Goal: Contribute content: Add original content to the website for others to see

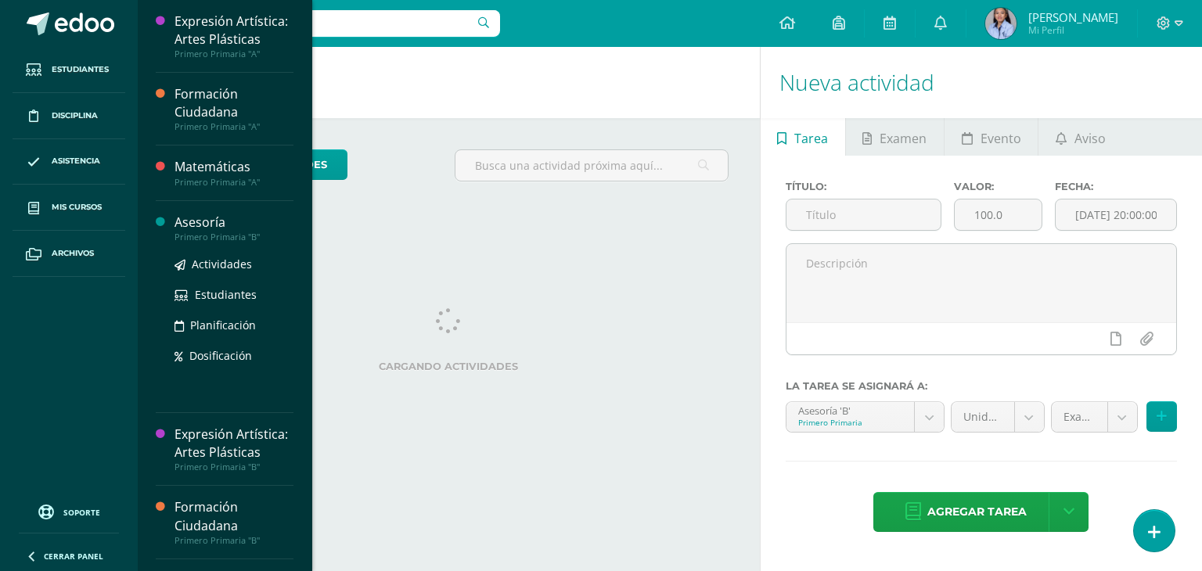
click at [207, 229] on div "Asesoría" at bounding box center [233, 223] width 119 height 18
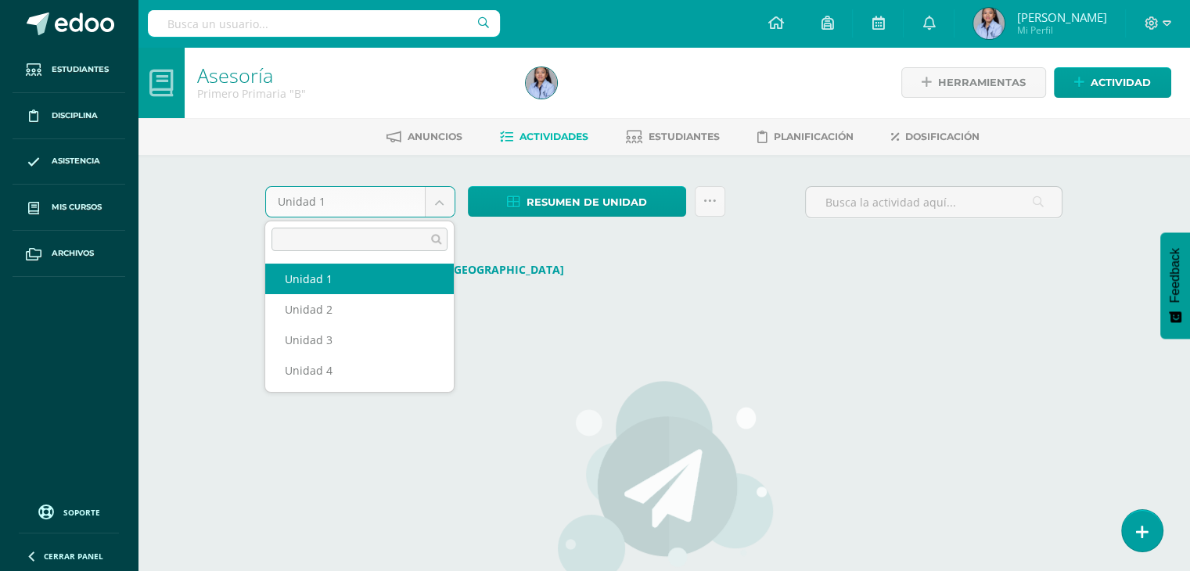
click at [437, 203] on body "Estudiantes Disciplina Asistencia Mis cursos Archivos Soporte Ayuda Reportar un…" at bounding box center [595, 380] width 1190 height 760
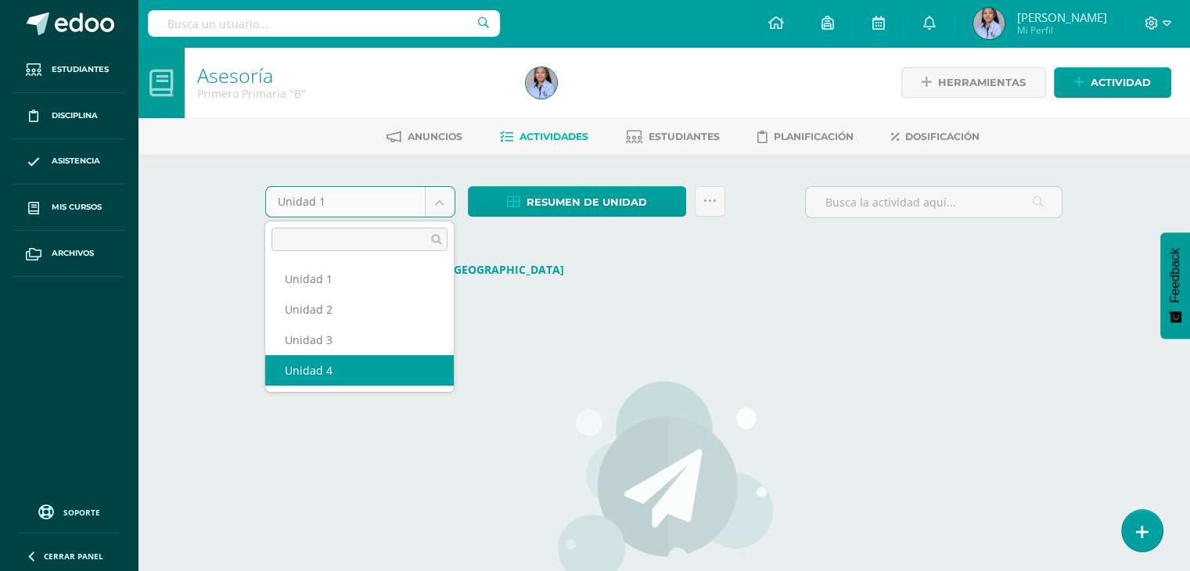
select select "Unidad 4"
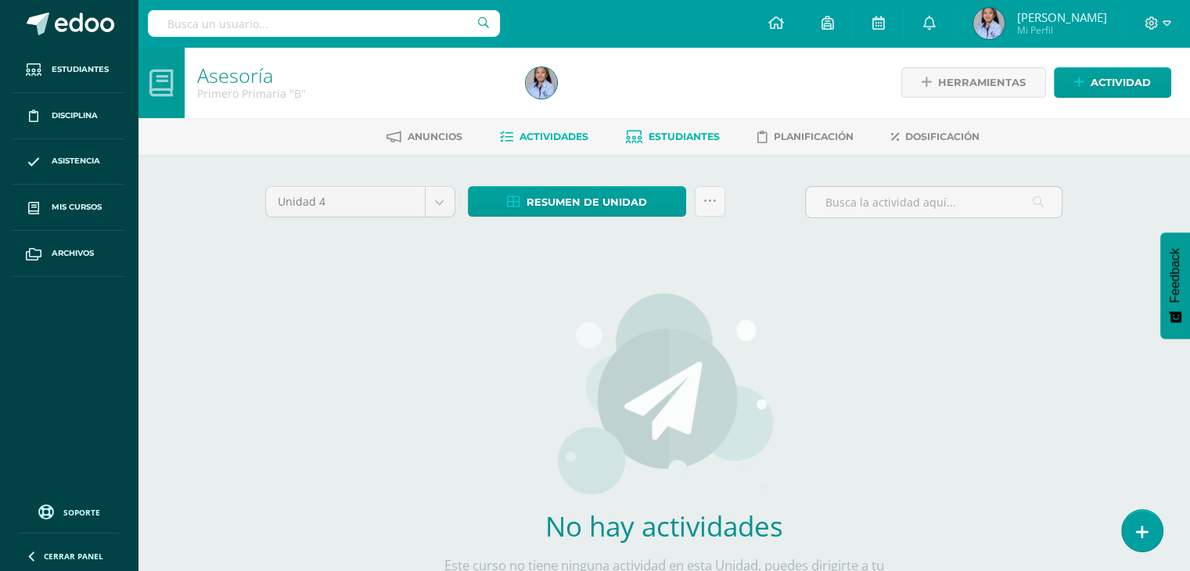
click at [682, 145] on link "Estudiantes" at bounding box center [673, 136] width 94 height 25
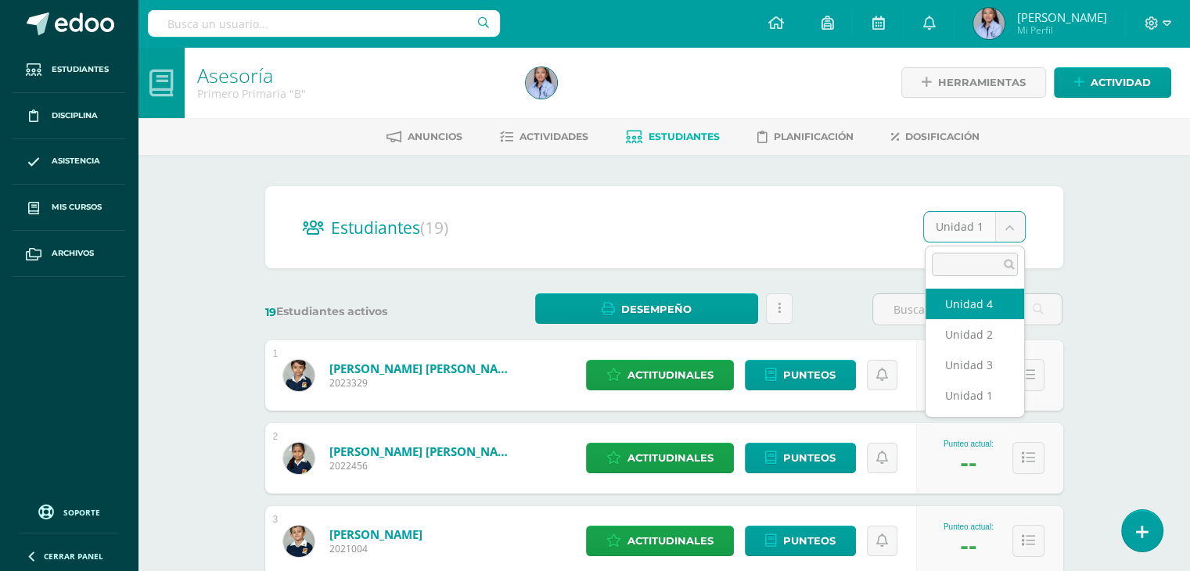
select select "/dashboard/teacher/section/3892/students/?unit=117318"
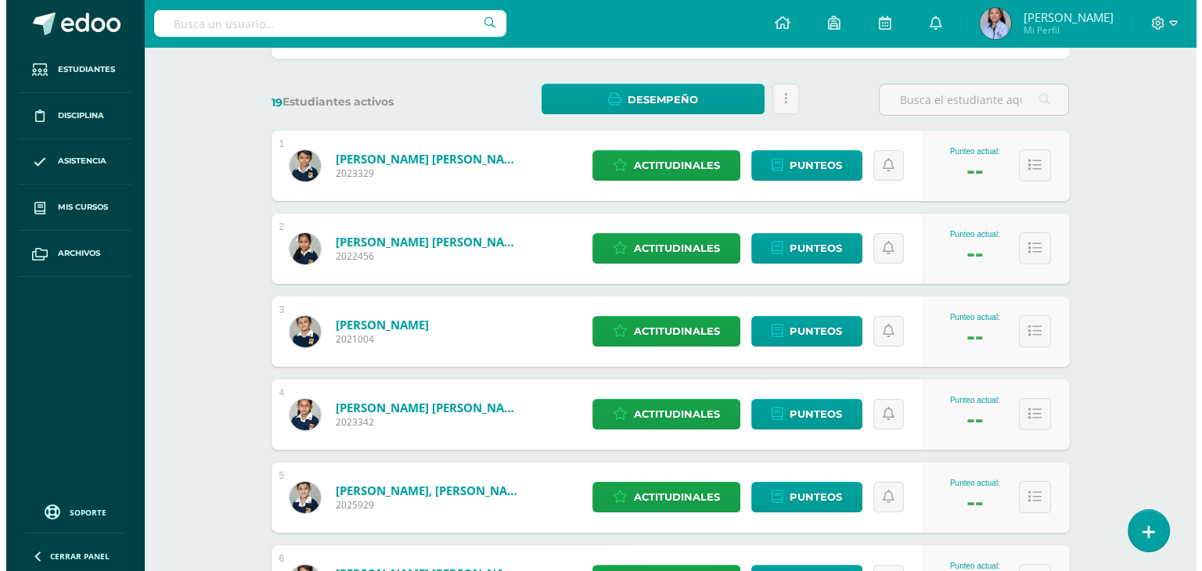
scroll to position [211, 0]
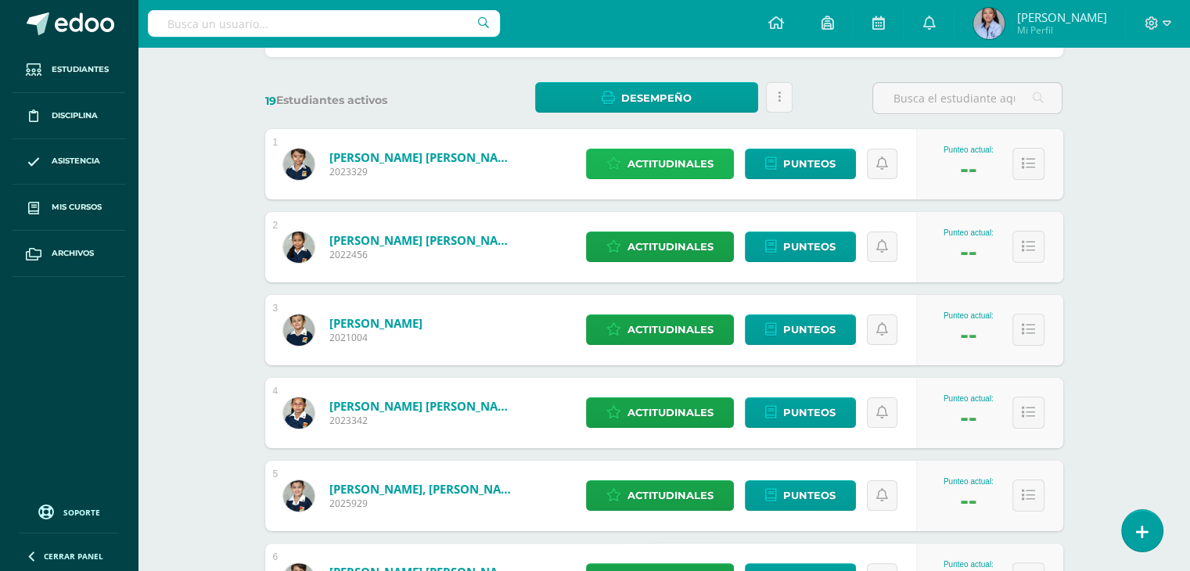
click at [645, 164] on span "Actitudinales" at bounding box center [670, 163] width 86 height 29
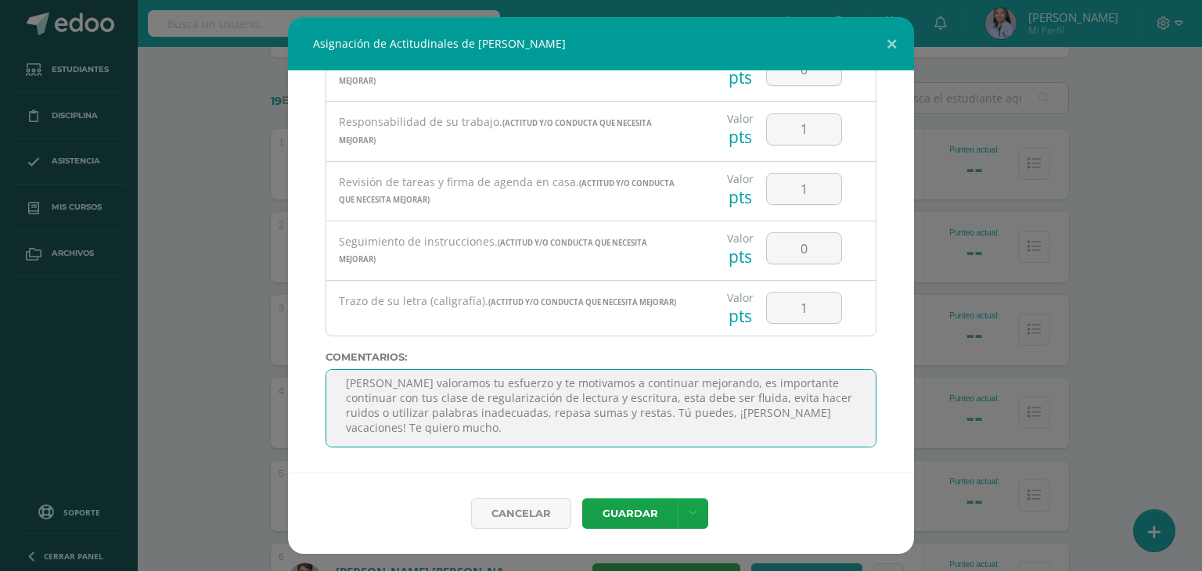
scroll to position [79, 0]
click at [422, 429] on textarea "[PERSON_NAME] valoramos tu esfuerzo y te motivamos a continuar mejorando, es im…" at bounding box center [600, 408] width 551 height 78
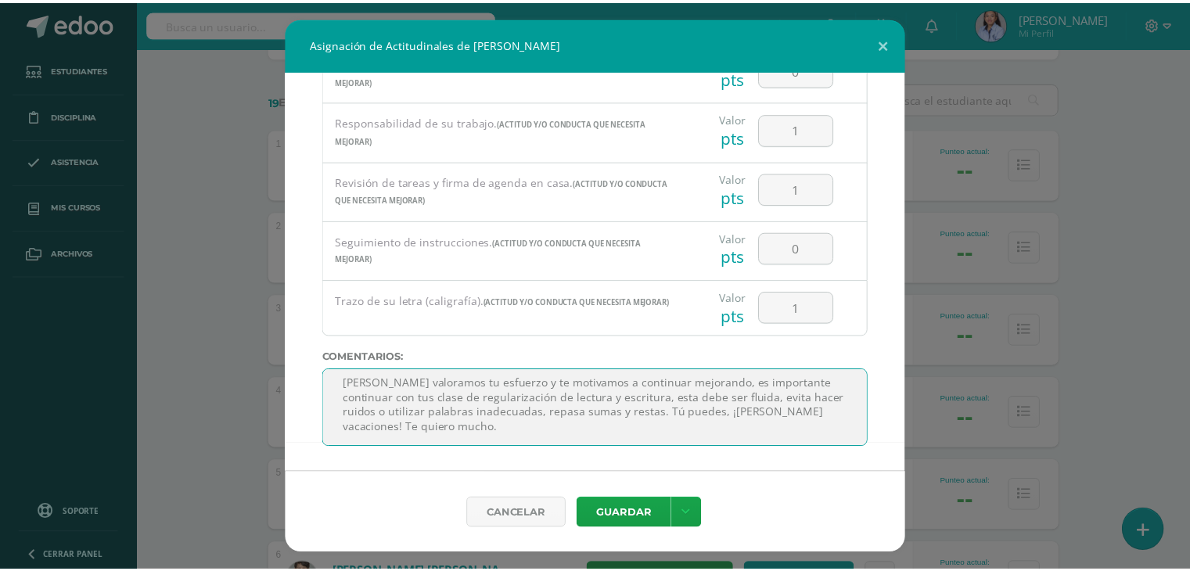
scroll to position [4, 0]
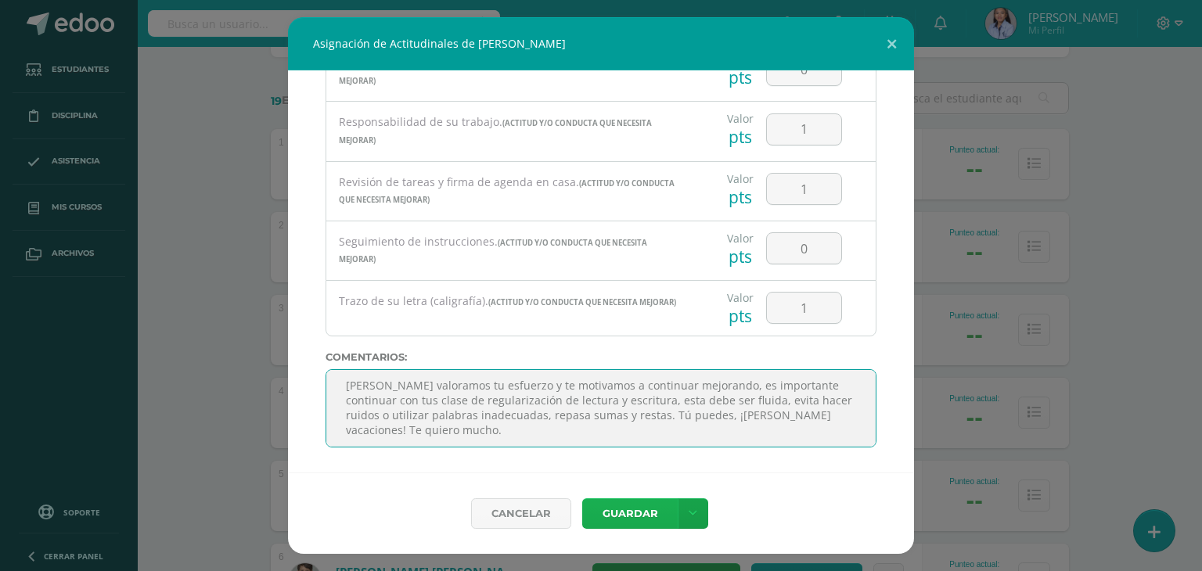
type textarea "[PERSON_NAME] valoramos tu esfuerzo y te motivamos a continuar mejorando, es im…"
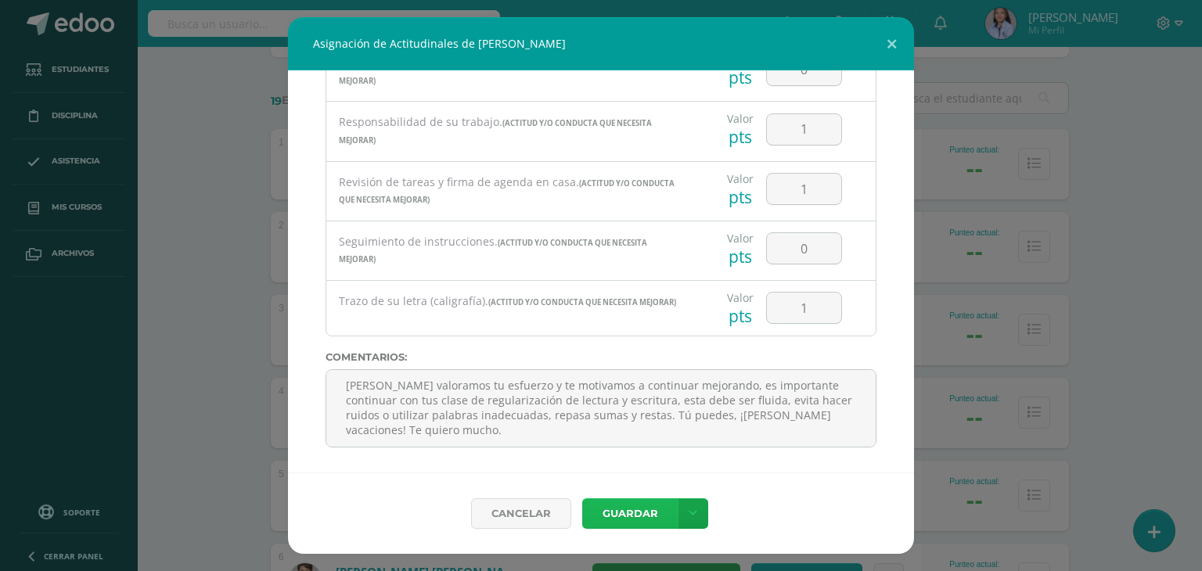
click at [610, 523] on button "Guardar" at bounding box center [629, 513] width 95 height 31
click at [623, 517] on button "Guardar" at bounding box center [629, 513] width 95 height 31
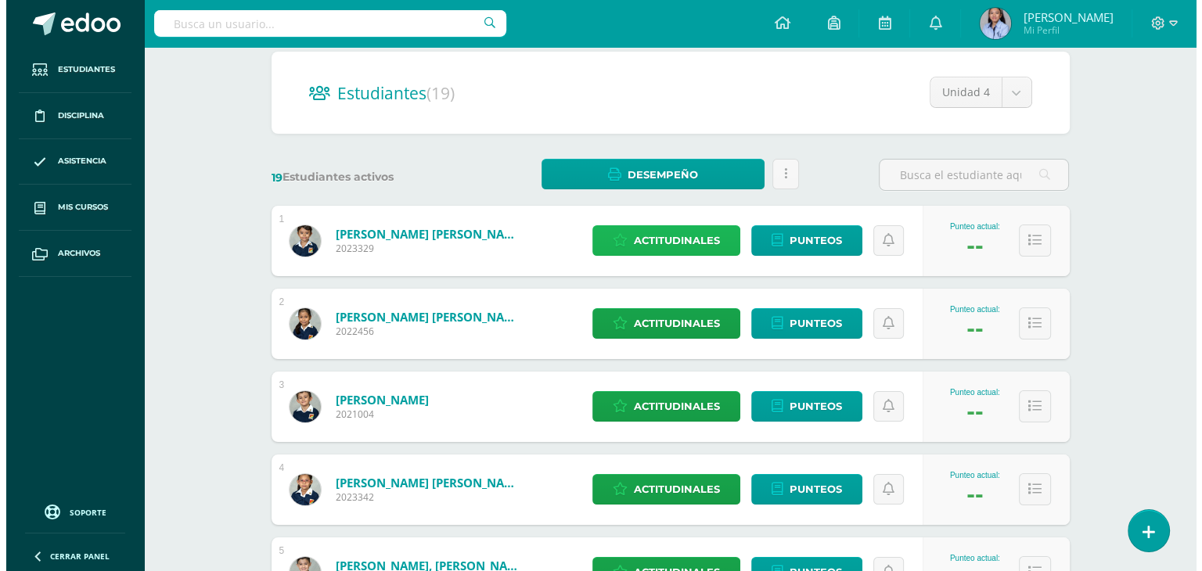
scroll to position [120, 0]
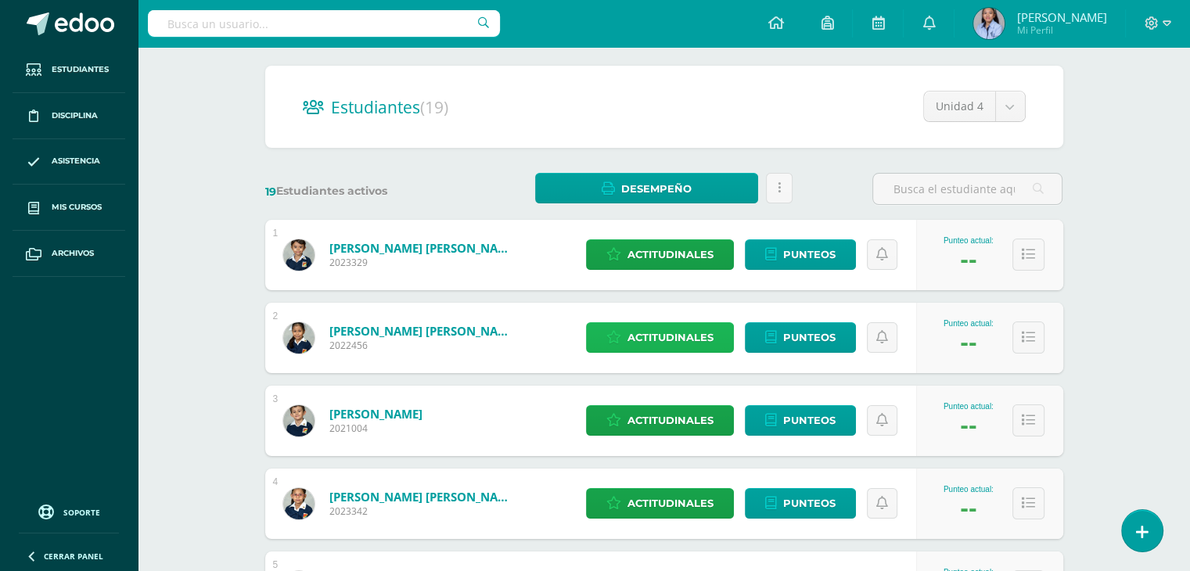
click at [661, 337] on span "Actitudinales" at bounding box center [670, 337] width 86 height 29
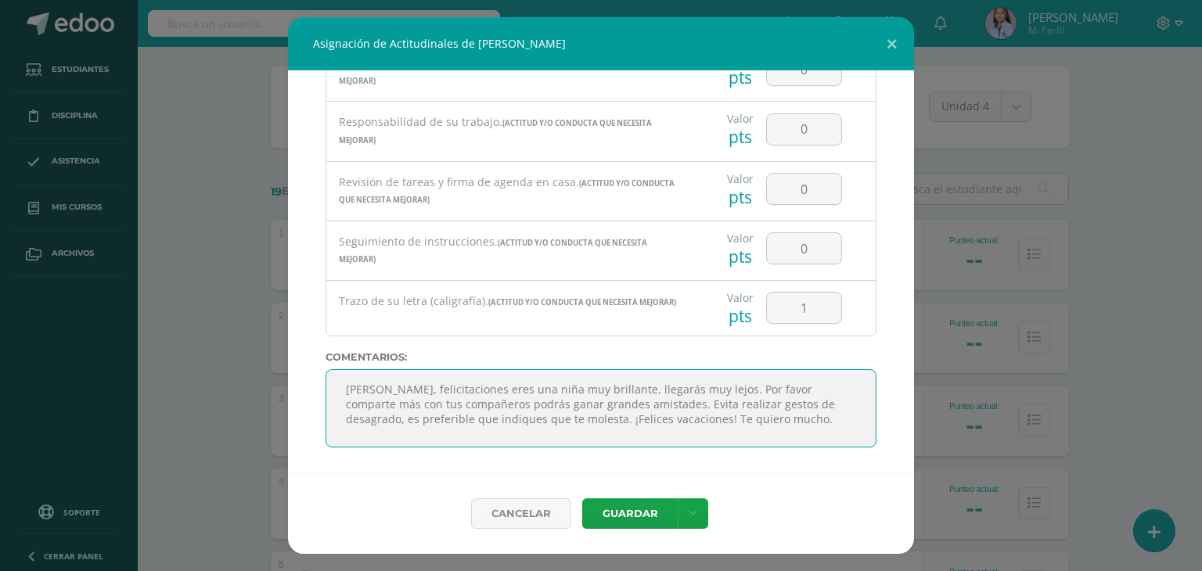
scroll to position [156, 0]
click at [421, 417] on textarea "[PERSON_NAME], felicitaciones eres una niña muy brillante, llegarás muy lejos. …" at bounding box center [600, 408] width 551 height 78
type textarea "[PERSON_NAME], felicitaciones eres una niña muy brillante, llegarás muy lejos. …"
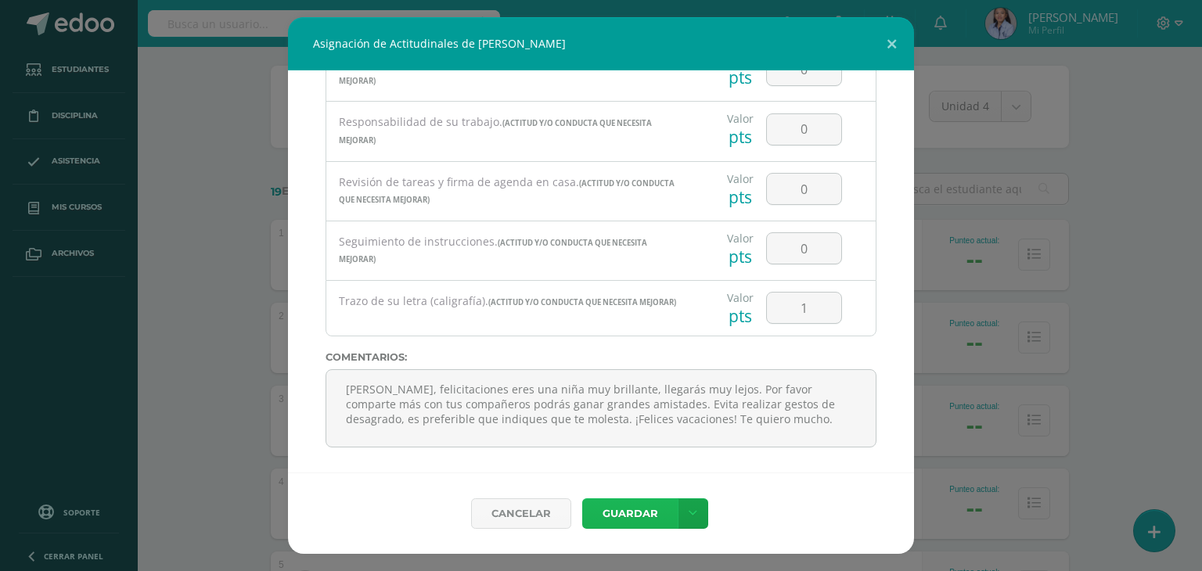
click at [626, 510] on button "Guardar" at bounding box center [629, 513] width 95 height 31
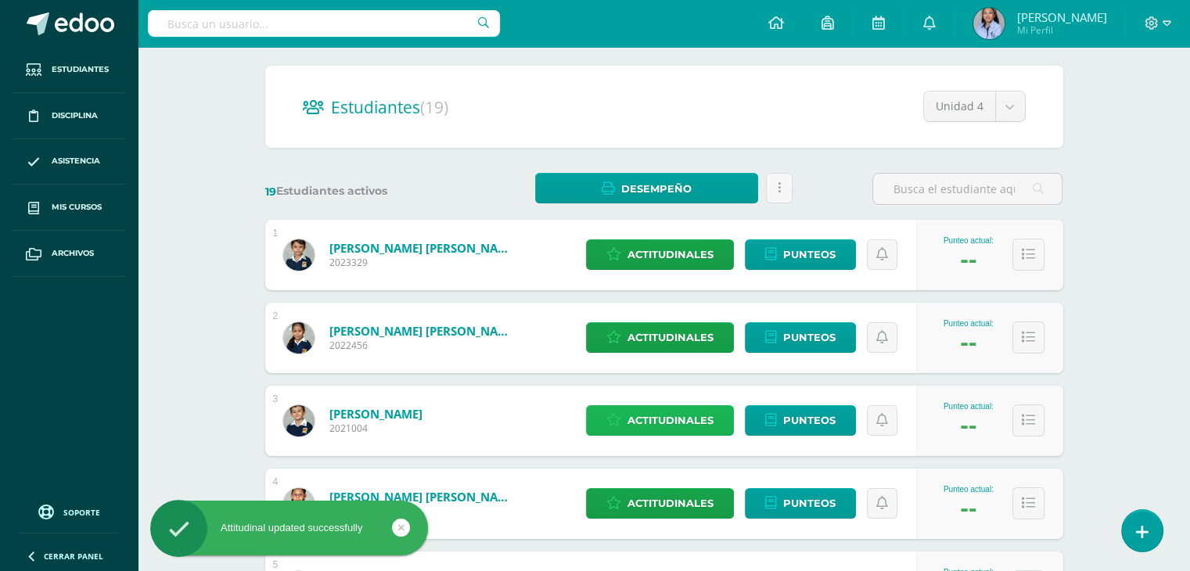
click at [645, 421] on span "Actitudinales" at bounding box center [670, 420] width 86 height 29
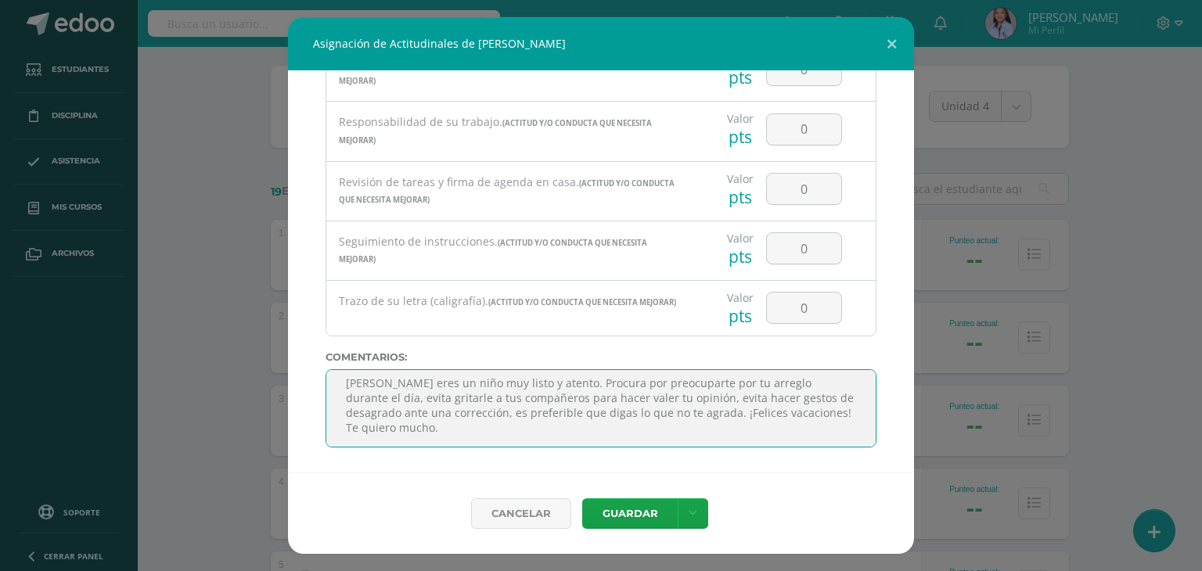
scroll to position [250, 0]
click at [425, 379] on textarea "[PERSON_NAME] eres un niño muy listo y atento. Procura por preocuparte por tu a…" at bounding box center [600, 408] width 551 height 78
type textarea "[PERSON_NAME] eres un niño muy listo y atento. Procura por preocuparte por tu a…"
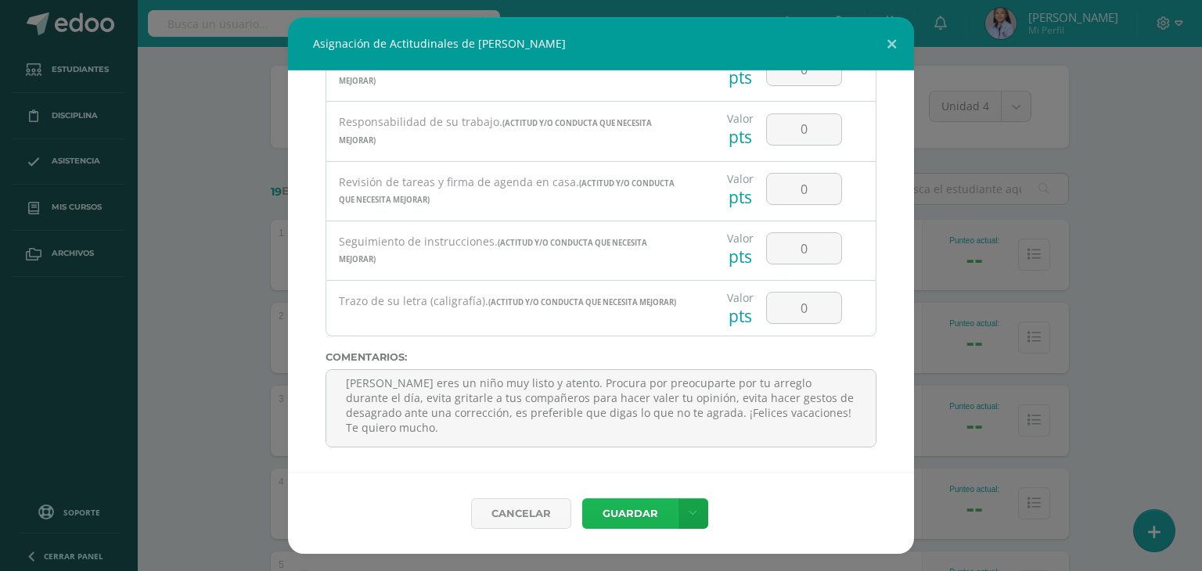
click at [621, 511] on button "Guardar" at bounding box center [629, 513] width 95 height 31
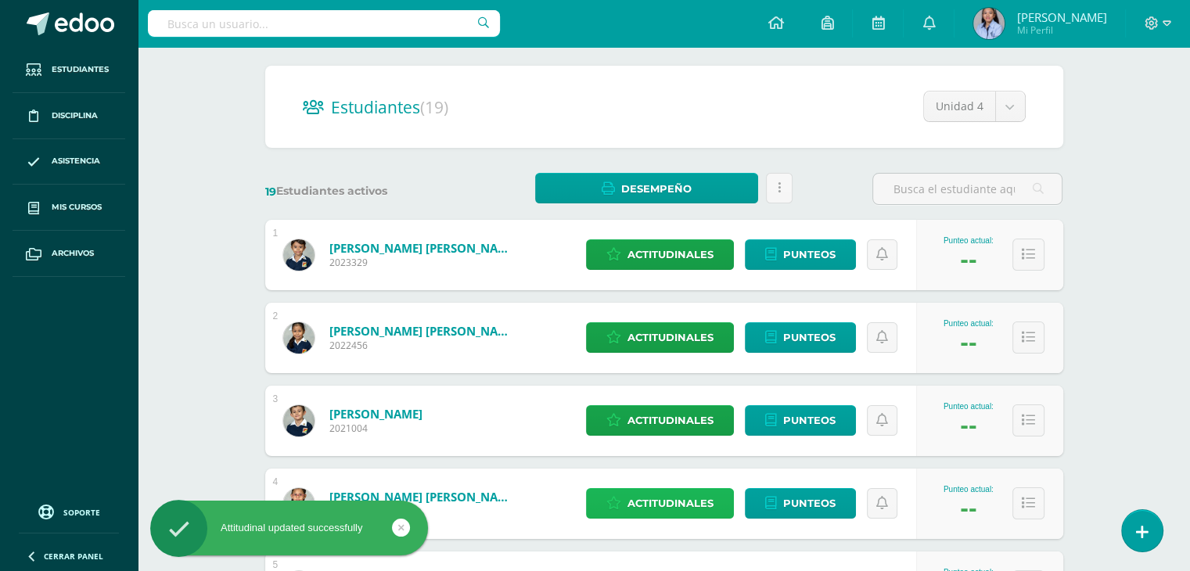
click at [663, 509] on span "Actitudinales" at bounding box center [670, 503] width 86 height 29
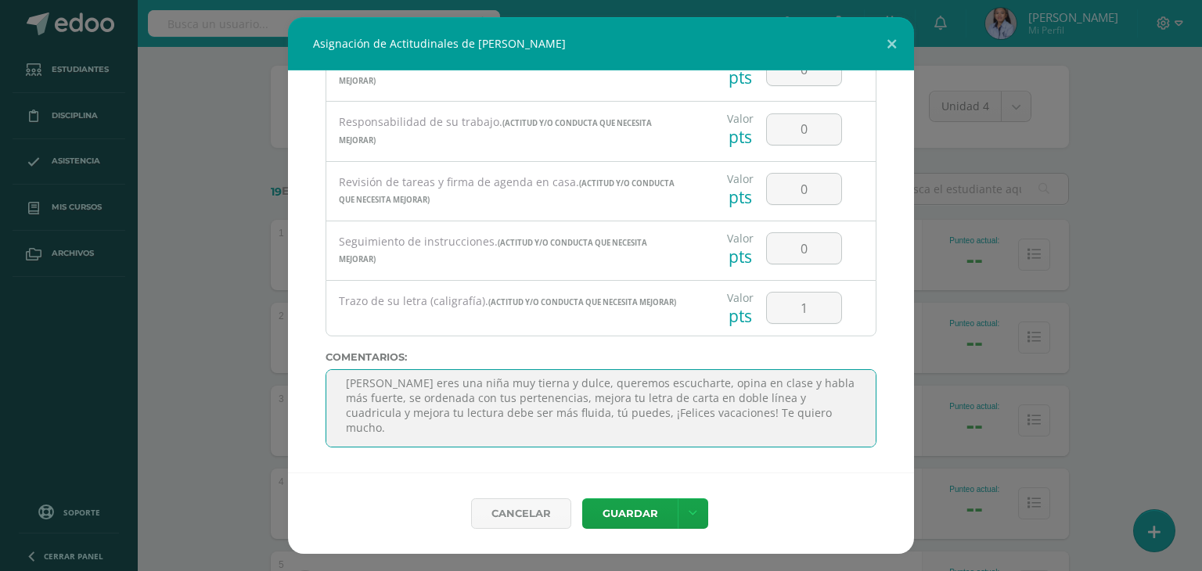
scroll to position [94, 0]
click at [423, 417] on textarea "[PERSON_NAME] eres una niña muy tierna y dulce, queremos escucharte, opina en c…" at bounding box center [600, 408] width 551 height 78
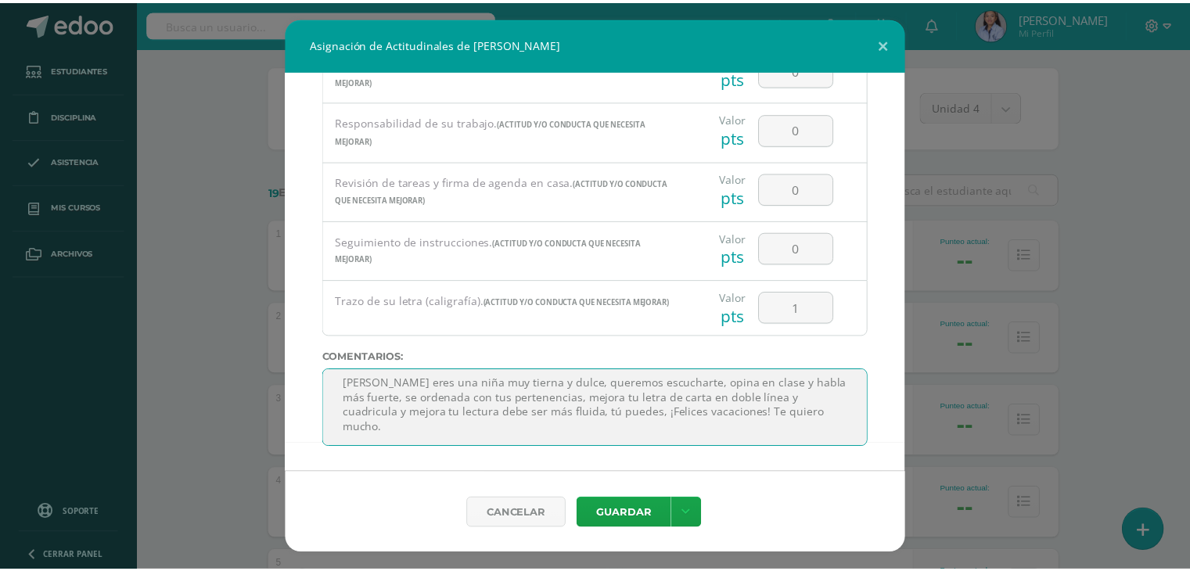
scroll to position [3, 0]
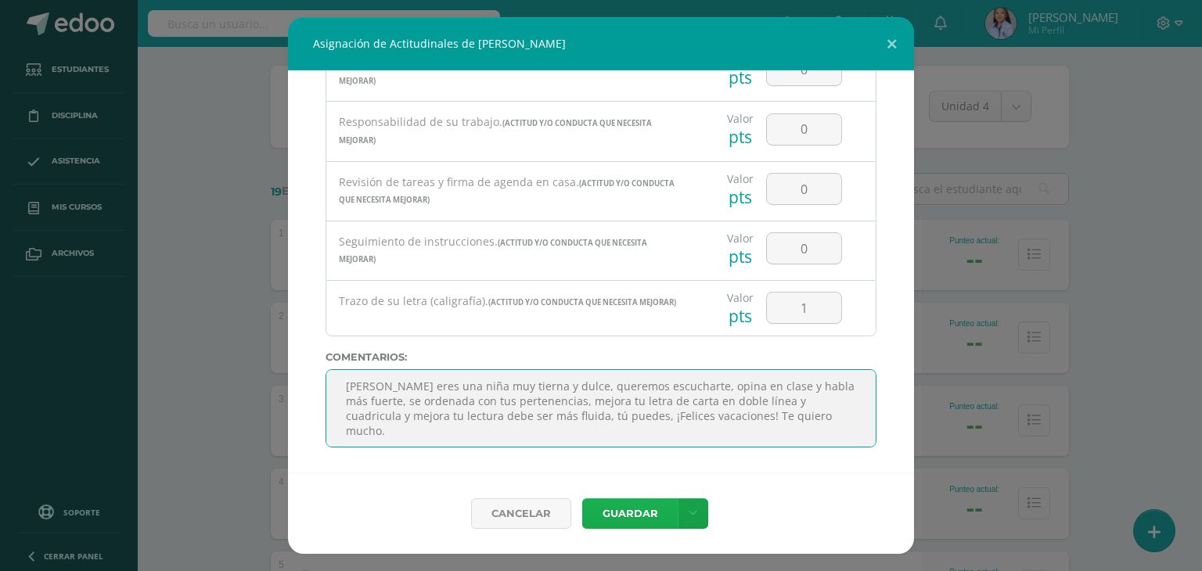
type textarea "[PERSON_NAME] eres una niña muy tierna y dulce, queremos escucharte, opina en c…"
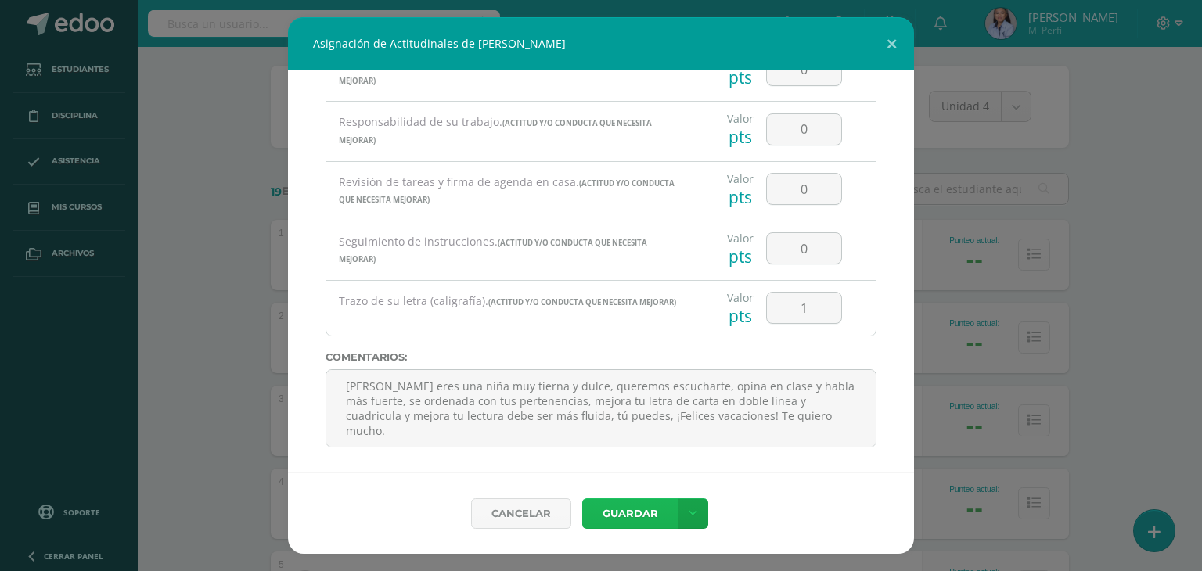
click at [624, 519] on button "Guardar" at bounding box center [629, 513] width 95 height 31
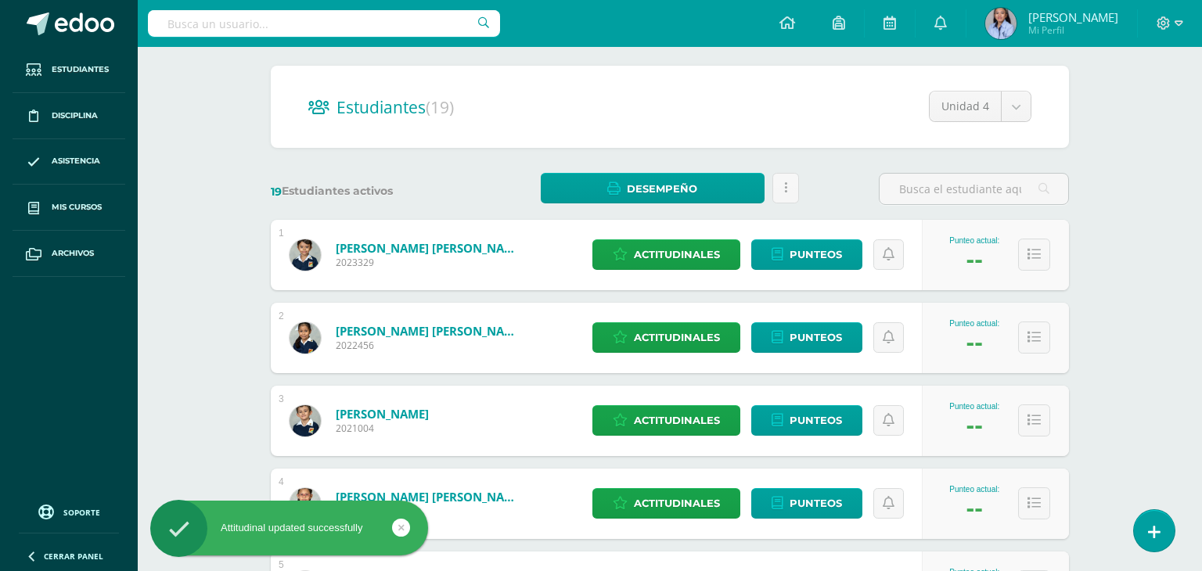
click at [624, 519] on div "Cancelar [GEOGRAPHIC_DATA] Guardar y poblar en todos mis cursos" at bounding box center [600, 491] width 563 height 74
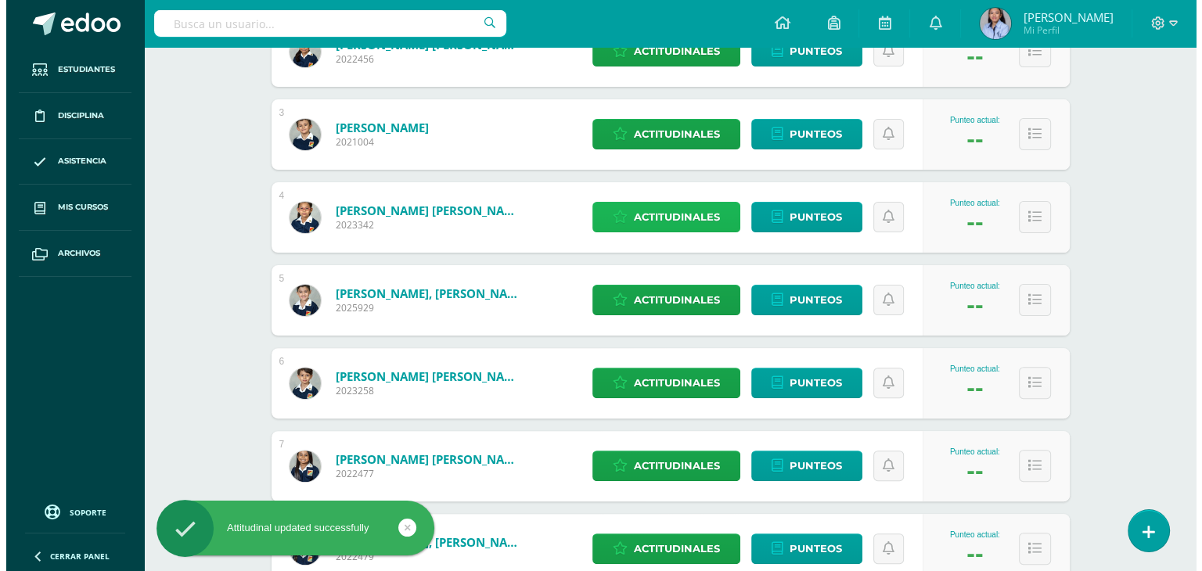
scroll to position [409, 0]
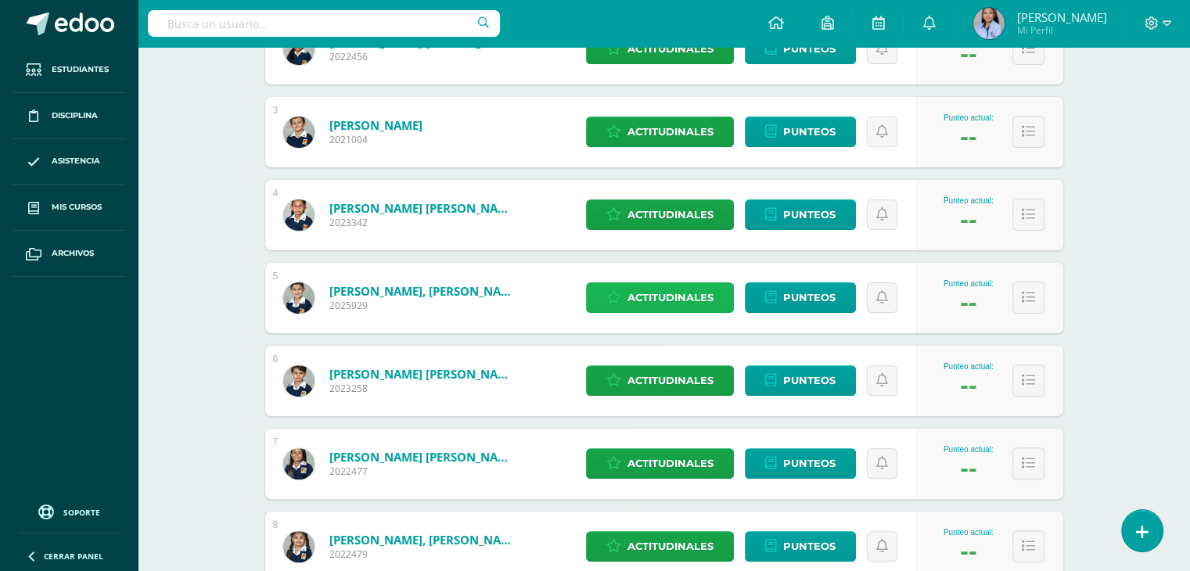
click at [659, 293] on span "Actitudinales" at bounding box center [670, 297] width 86 height 29
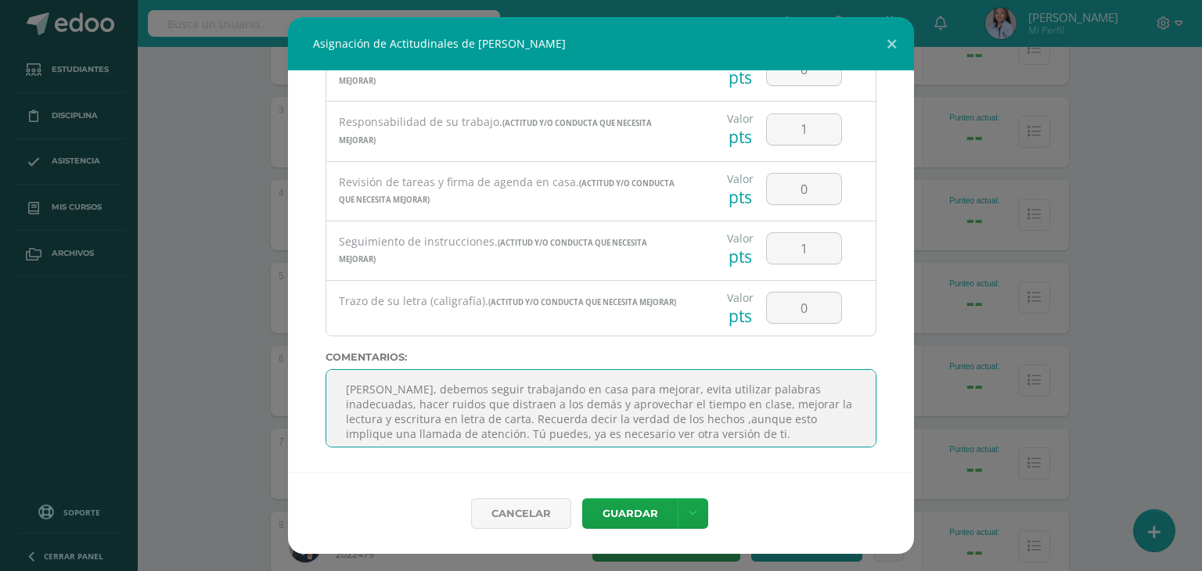
scroll to position [31, 0]
click at [425, 418] on textarea "[PERSON_NAME], debemos seguir trabajando en casa para mejorar, evita utilizar p…" at bounding box center [600, 408] width 551 height 78
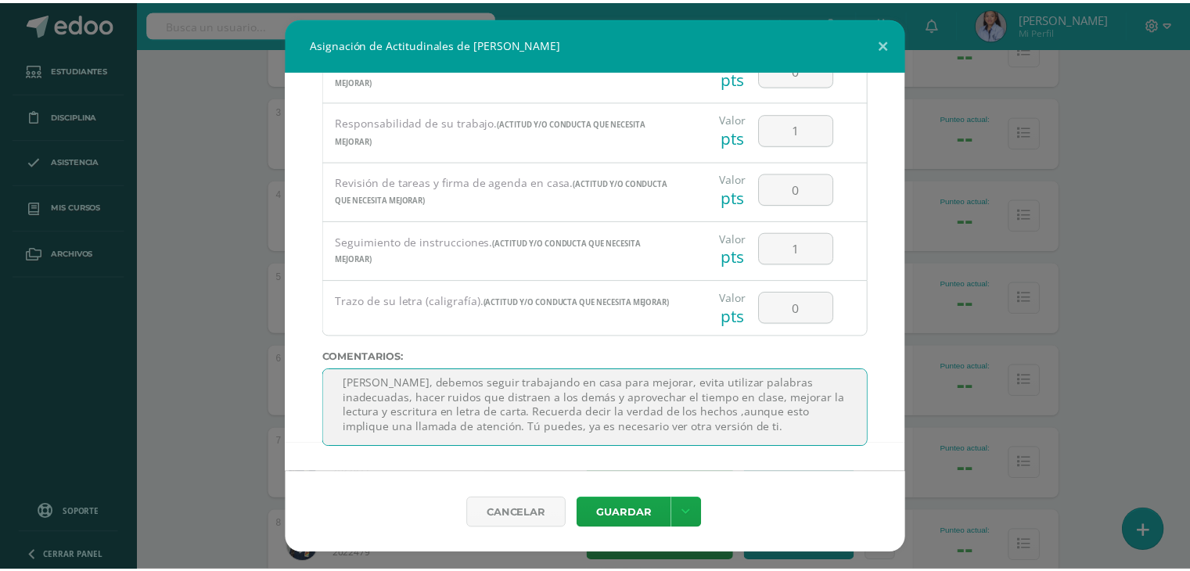
scroll to position [1, 0]
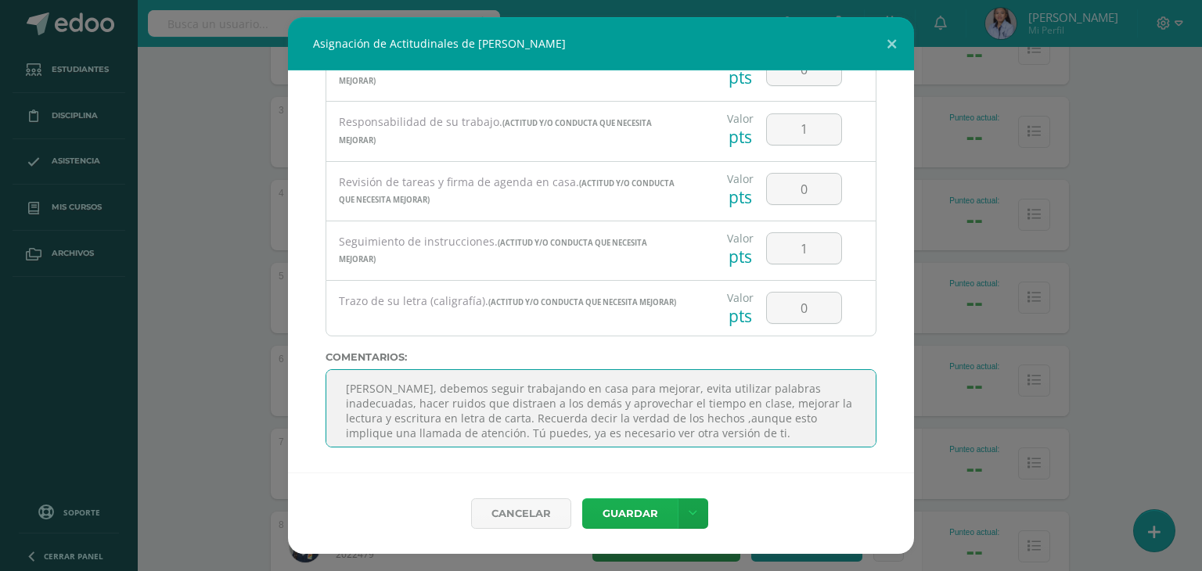
type textarea "[PERSON_NAME], debemos seguir trabajando en casa para mejorar, evita utilizar p…"
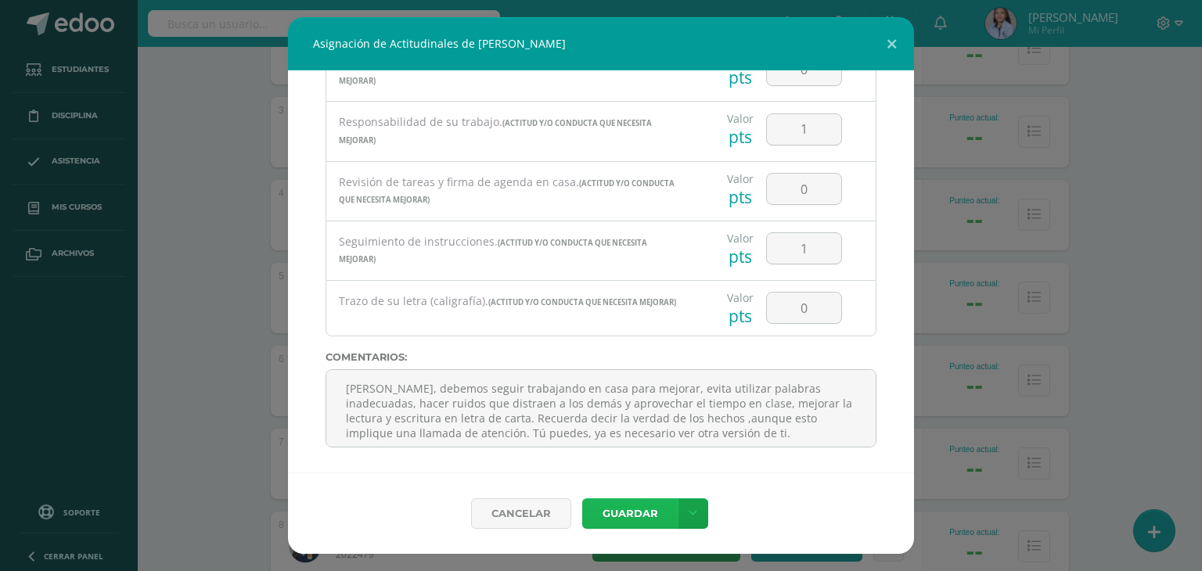
click at [640, 519] on button "Guardar" at bounding box center [629, 513] width 95 height 31
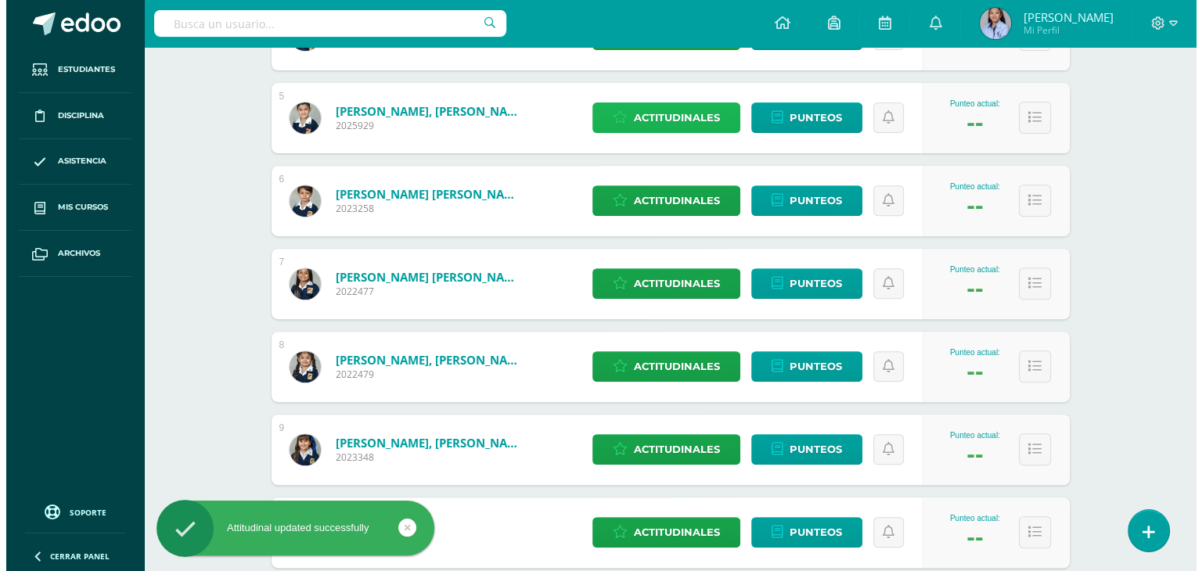
scroll to position [613, 0]
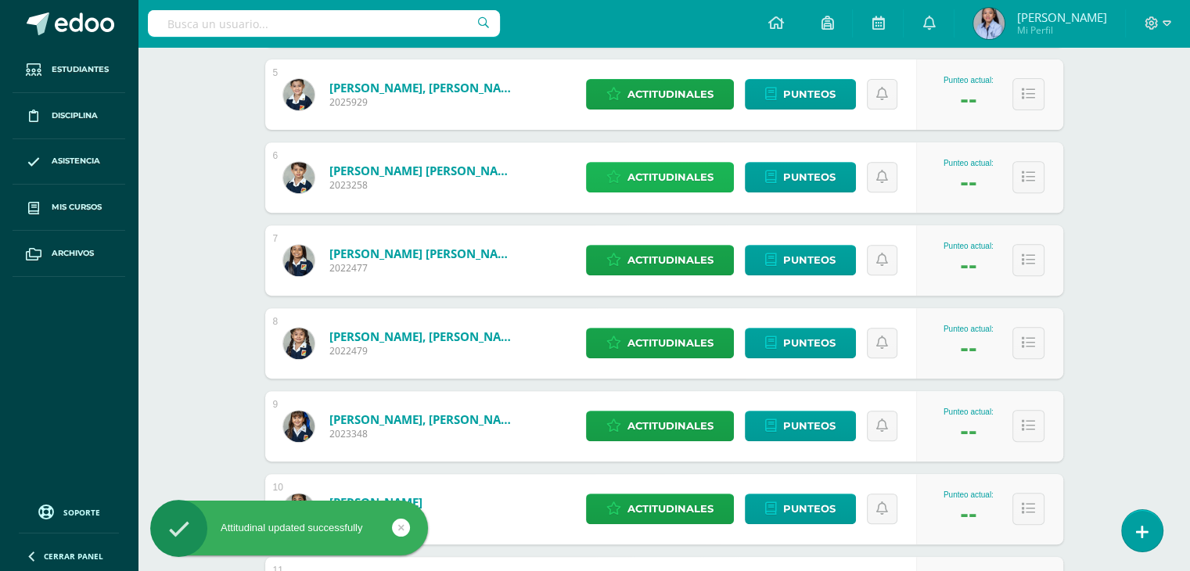
click at [677, 175] on span "Actitudinales" at bounding box center [670, 177] width 86 height 29
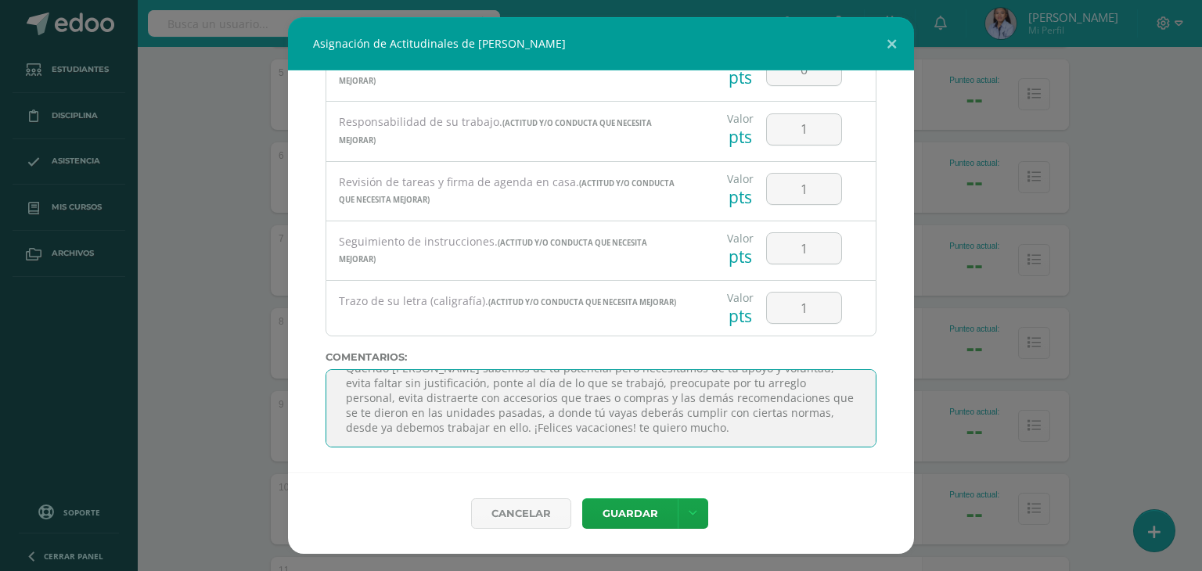
scroll to position [94, 0]
click at [422, 414] on textarea "Querido [PERSON_NAME] sabemos de tu potencial pero necesitamos de tu apoyo y vo…" at bounding box center [600, 408] width 551 height 78
type textarea "Querido [PERSON_NAME] sabemos de tu potencial pero necesitamos de tu apoyo y vo…"
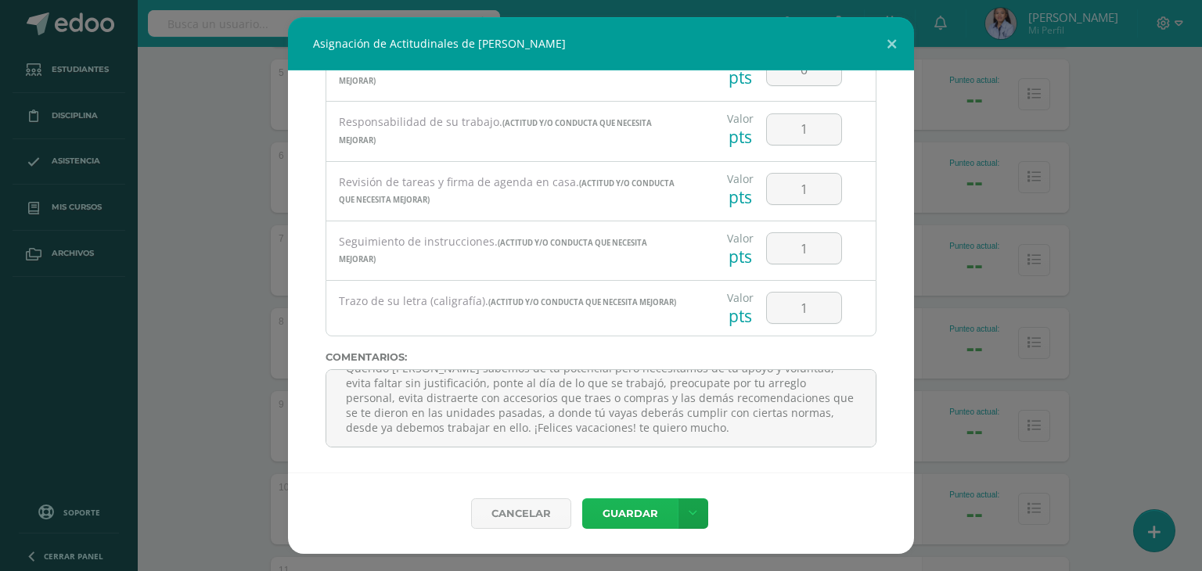
click at [617, 511] on button "Guardar" at bounding box center [629, 513] width 95 height 31
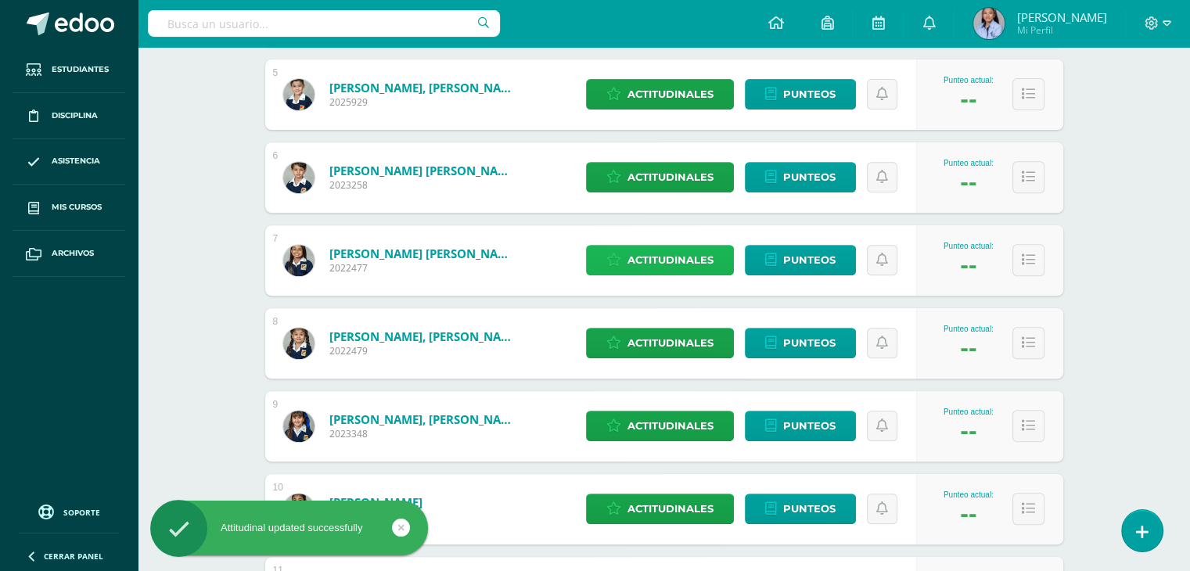
click at [637, 265] on span "Actitudinales" at bounding box center [670, 260] width 86 height 29
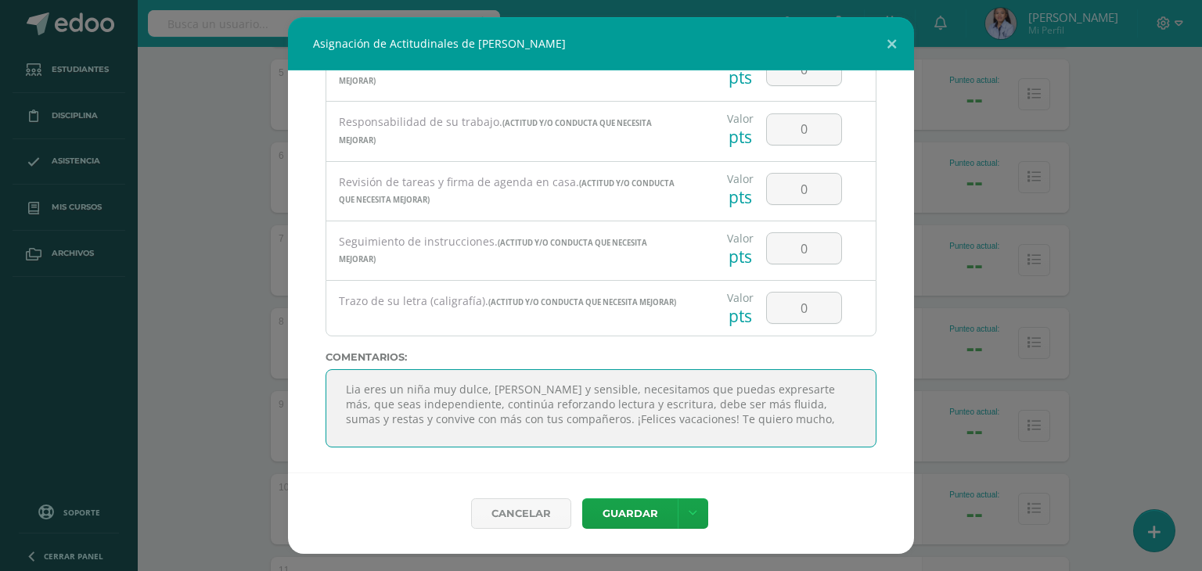
scroll to position [156, 0]
click at [420, 417] on textarea "Lia eres un niña muy dulce, [PERSON_NAME] y sensible, necesitamos que puedas ex…" at bounding box center [600, 408] width 551 height 78
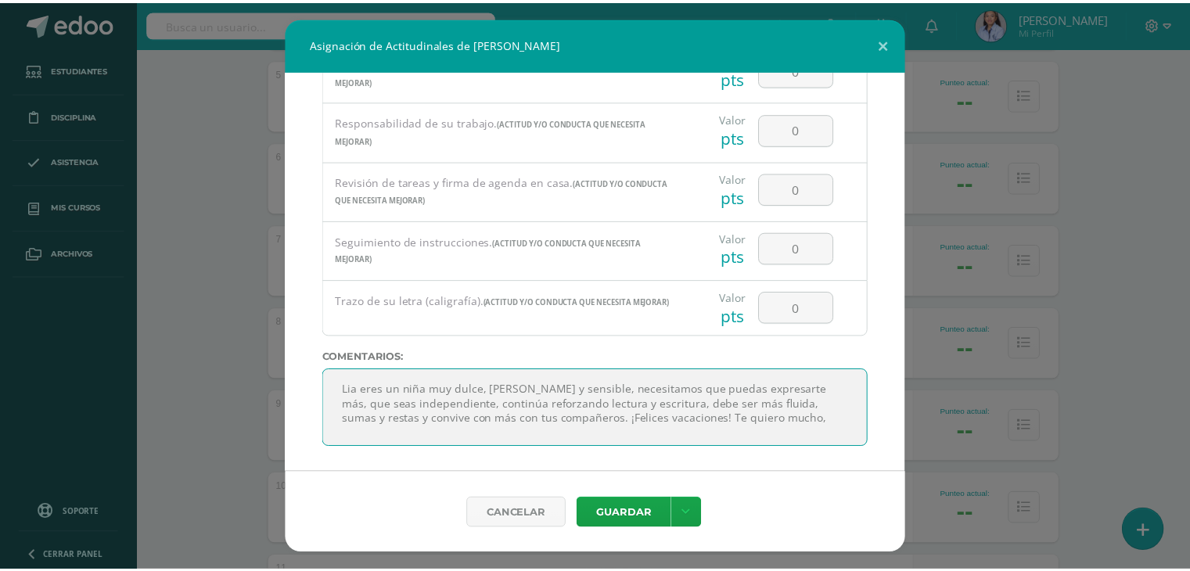
scroll to position [6, 0]
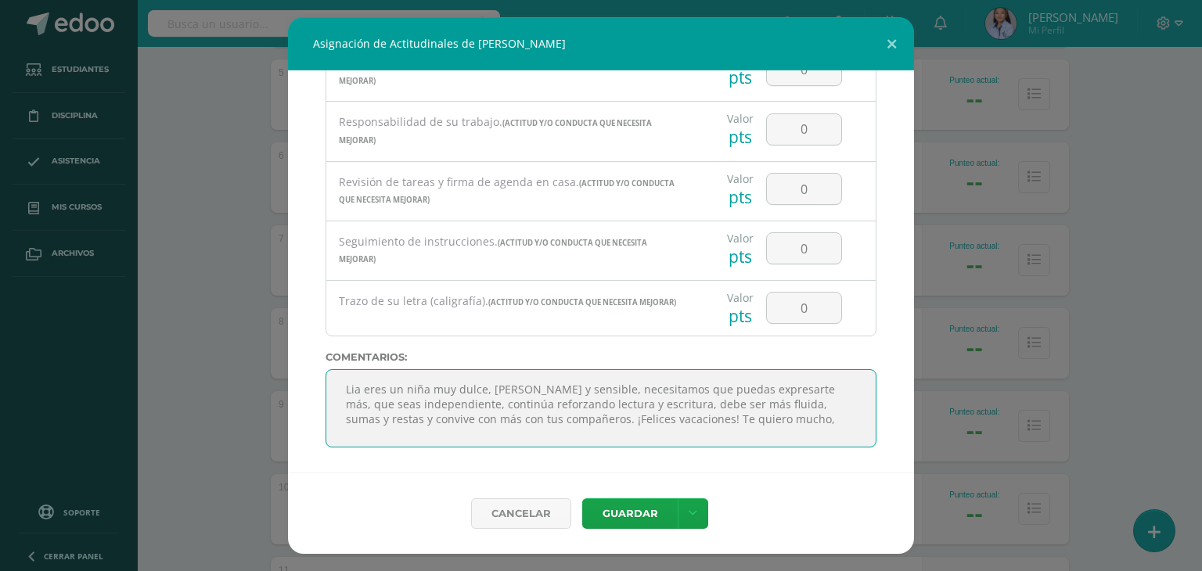
click at [350, 383] on textarea "Lia eres un niña muy dulce, [PERSON_NAME] y sensible, necesitamos que puedas ex…" at bounding box center [600, 408] width 551 height 78
type textarea "Lia eres un niña muy dulce, [PERSON_NAME] y sensible, necesitamos que puedas ex…"
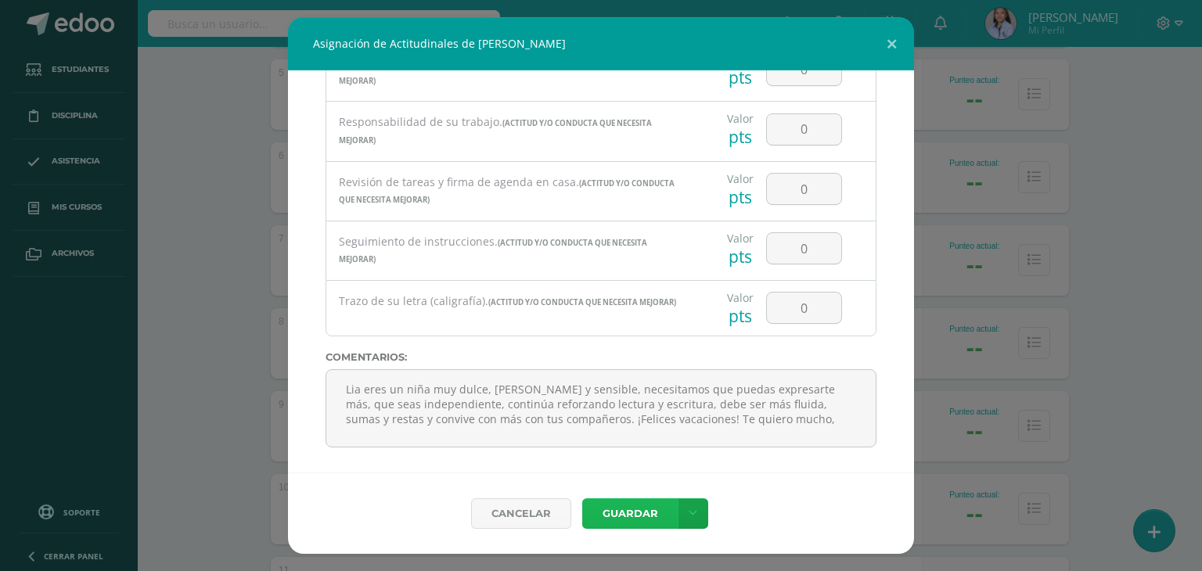
click at [632, 515] on button "Guardar" at bounding box center [629, 513] width 95 height 31
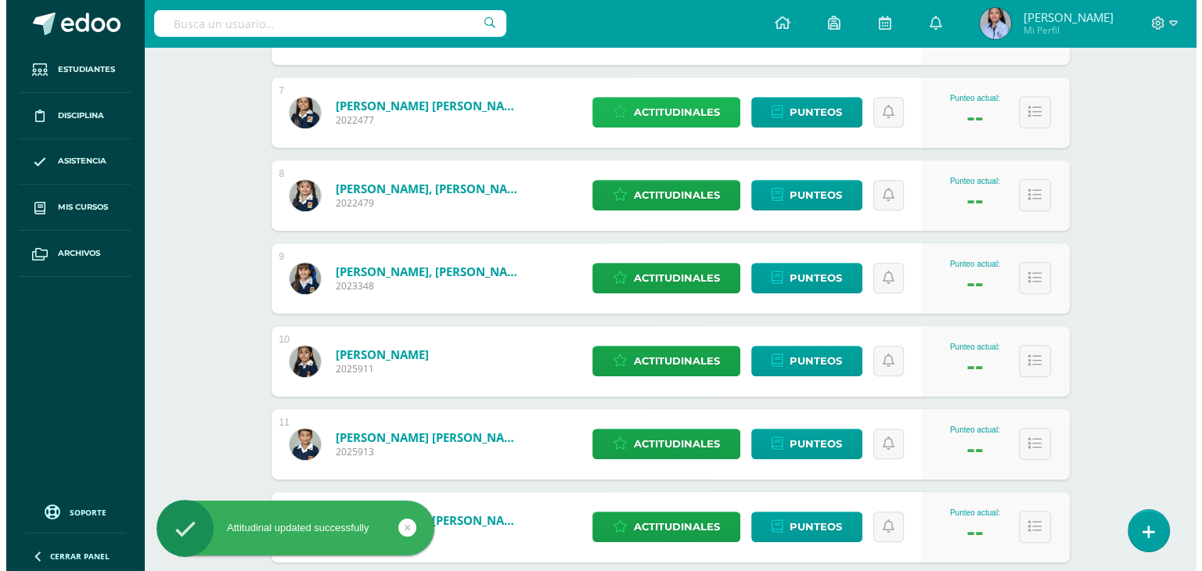
scroll to position [763, 0]
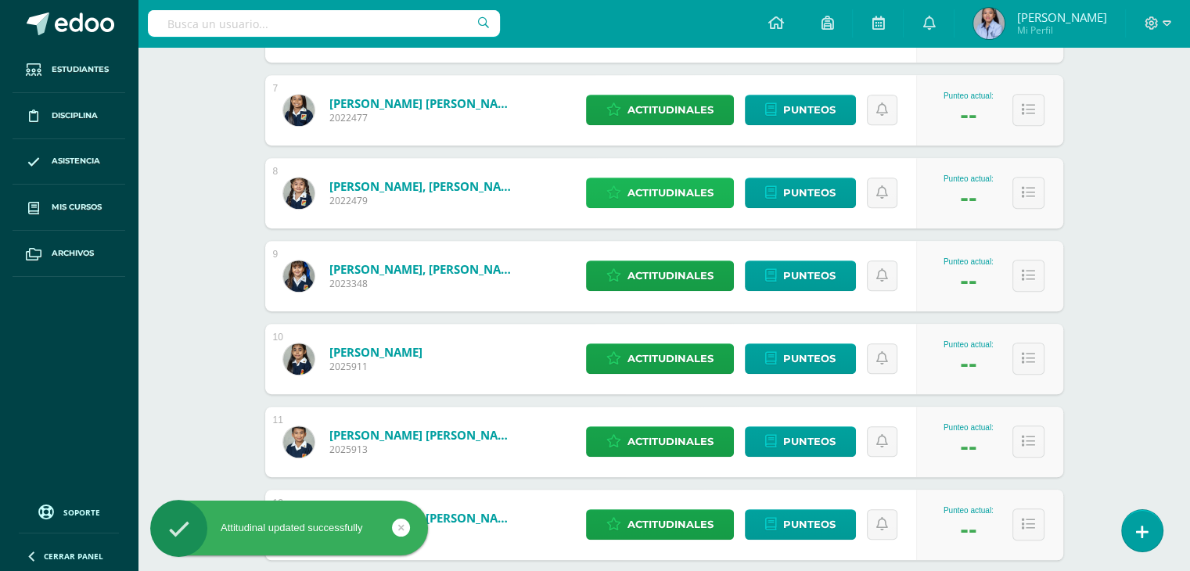
click at [654, 193] on span "Actitudinales" at bounding box center [670, 192] width 86 height 29
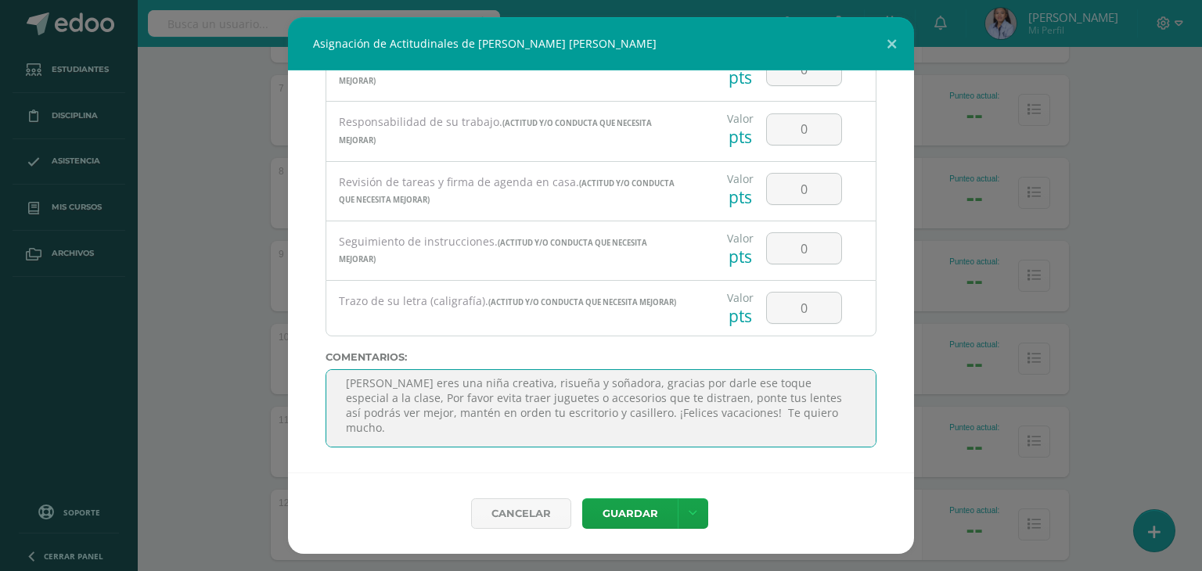
scroll to position [188, 0]
click at [422, 383] on textarea "[PERSON_NAME] eres una niña creativa, risueña y soñadora, gracias por darle ese…" at bounding box center [600, 408] width 551 height 78
type textarea "[PERSON_NAME] eres una niña creativa, risueña y soñadora, gracias por darle ese…"
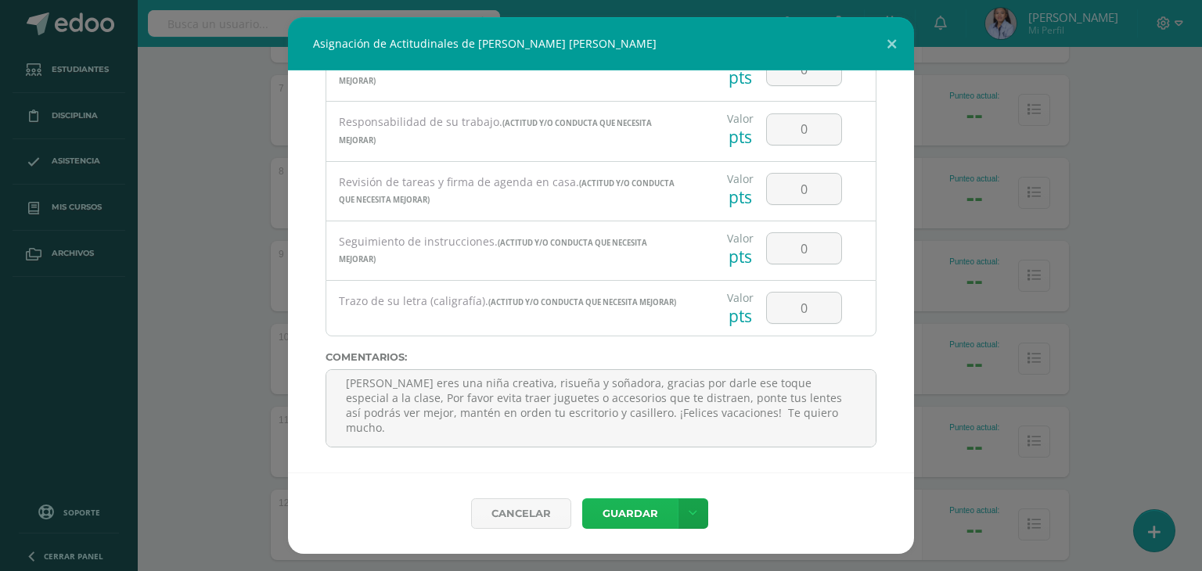
click at [616, 514] on button "Guardar" at bounding box center [629, 513] width 95 height 31
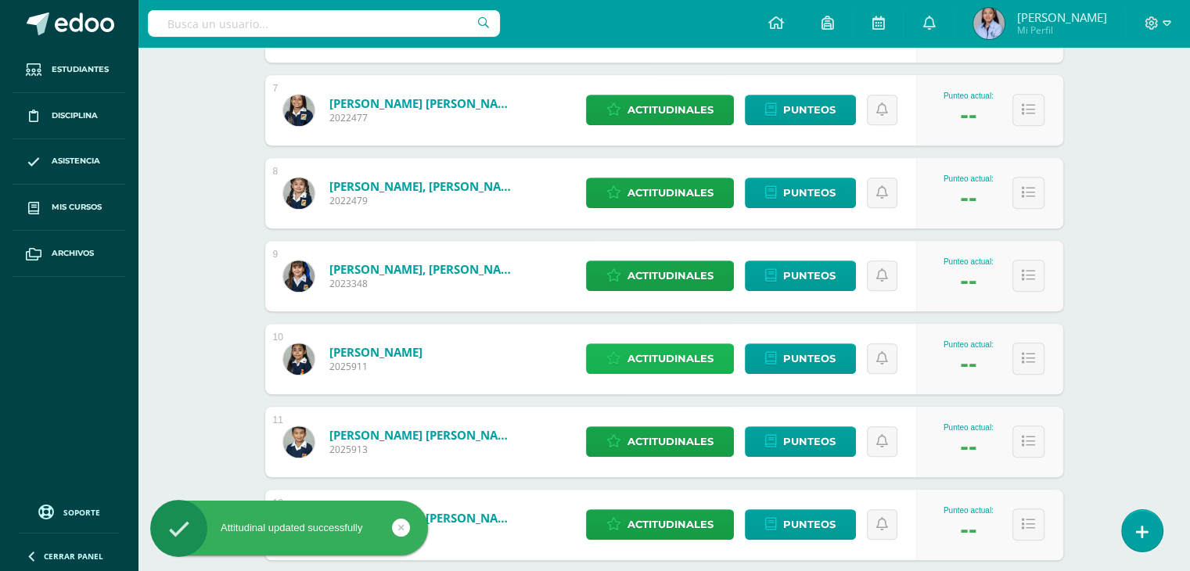
click at [654, 365] on span "Actitudinales" at bounding box center [670, 358] width 86 height 29
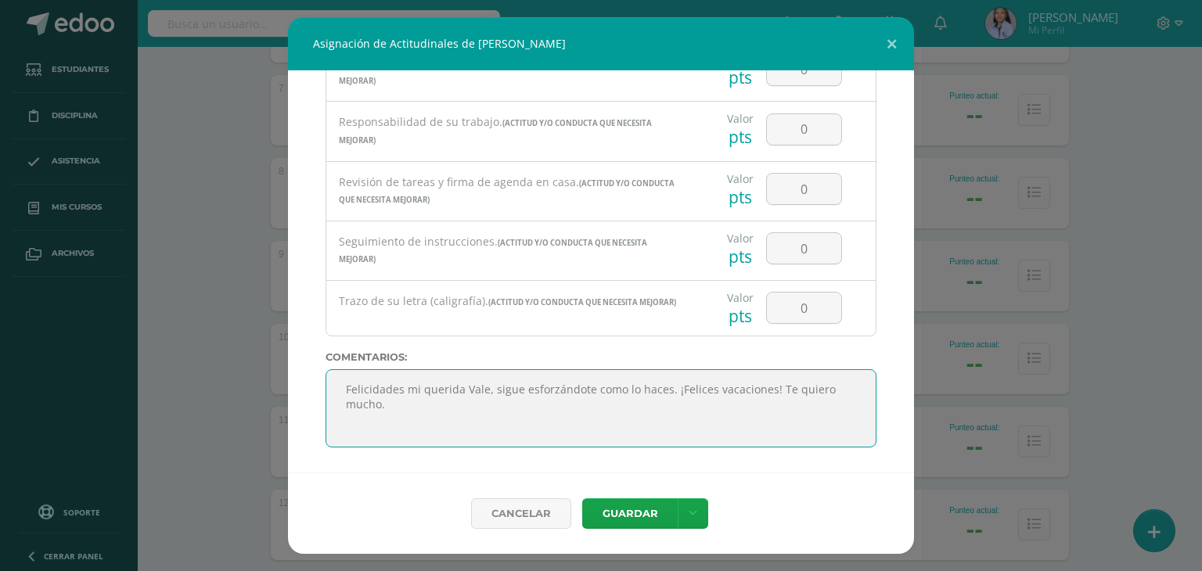
scroll to position [52, 0]
click at [423, 398] on textarea "Felicidades mi querida Vale, sigue esforzándote como lo haces. ¡Felices vacacio…" at bounding box center [600, 408] width 551 height 78
type textarea "Felicidades mi querida Vale, sigue esforzándote como lo haces. ¡Felices vacacio…"
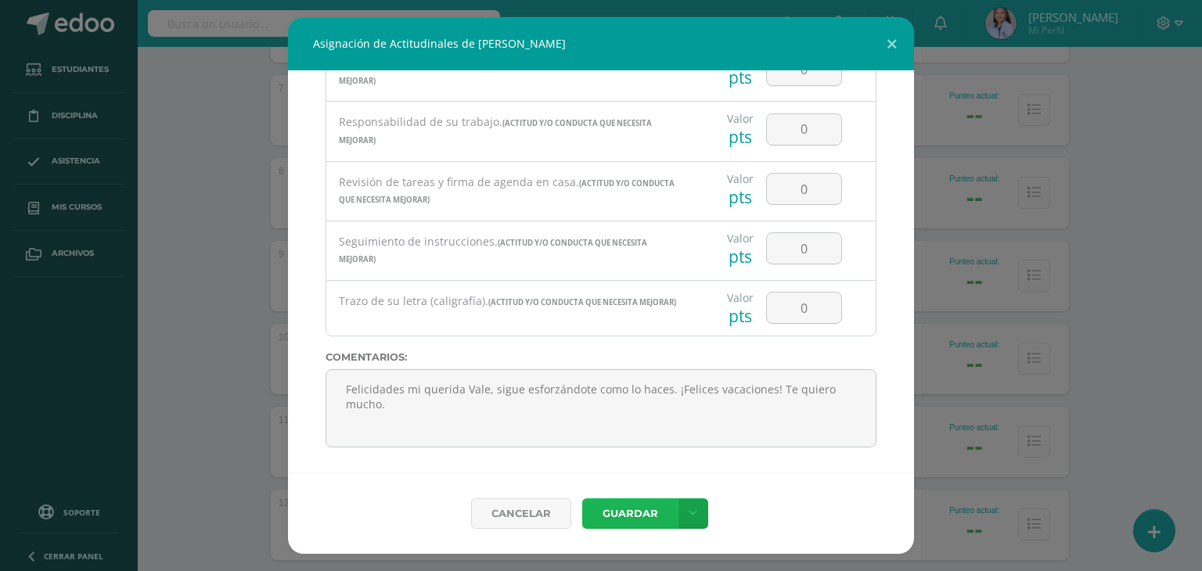
click at [613, 521] on button "Guardar" at bounding box center [629, 513] width 95 height 31
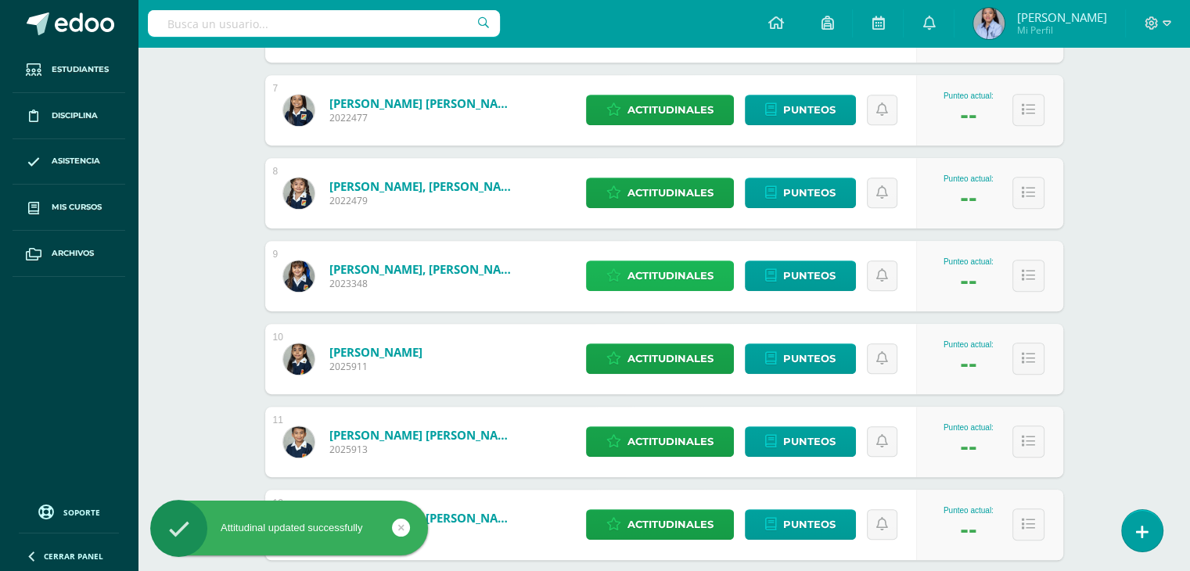
click at [667, 268] on span "Actitudinales" at bounding box center [670, 275] width 86 height 29
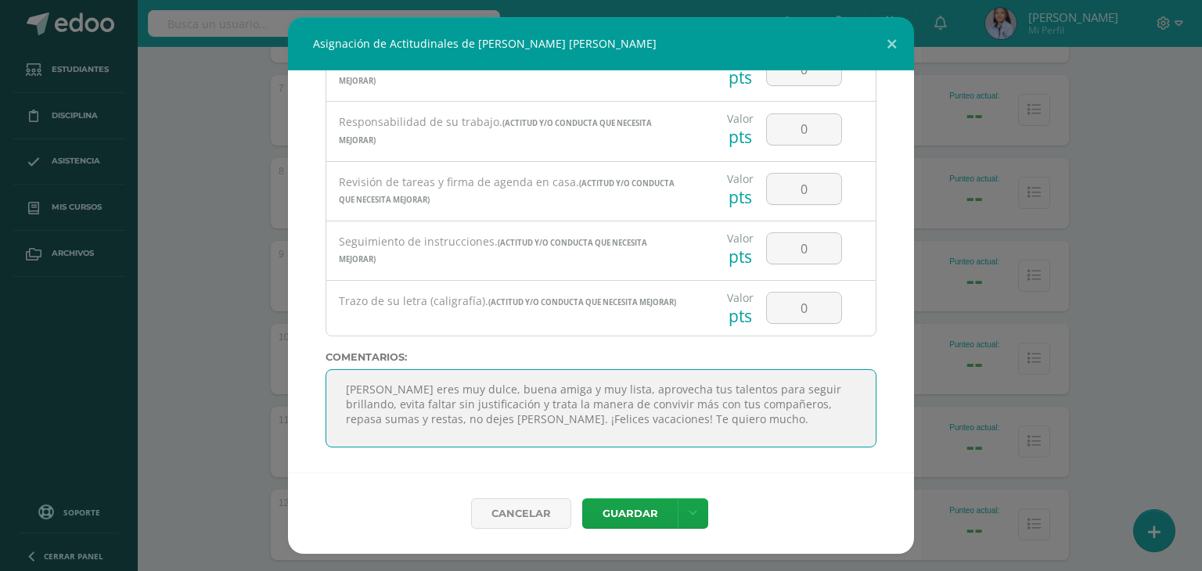
scroll to position [94, 0]
click at [422, 420] on textarea "[PERSON_NAME] eres muy dulce, buena amiga y muy lista, aprovecha tus talentos p…" at bounding box center [600, 408] width 551 height 78
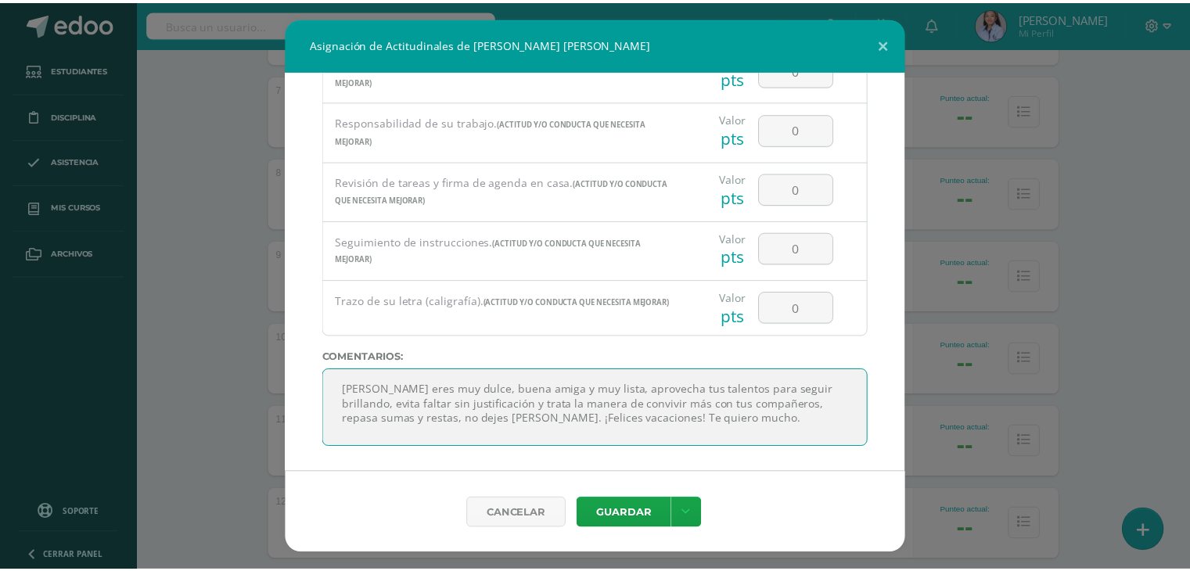
scroll to position [3, 0]
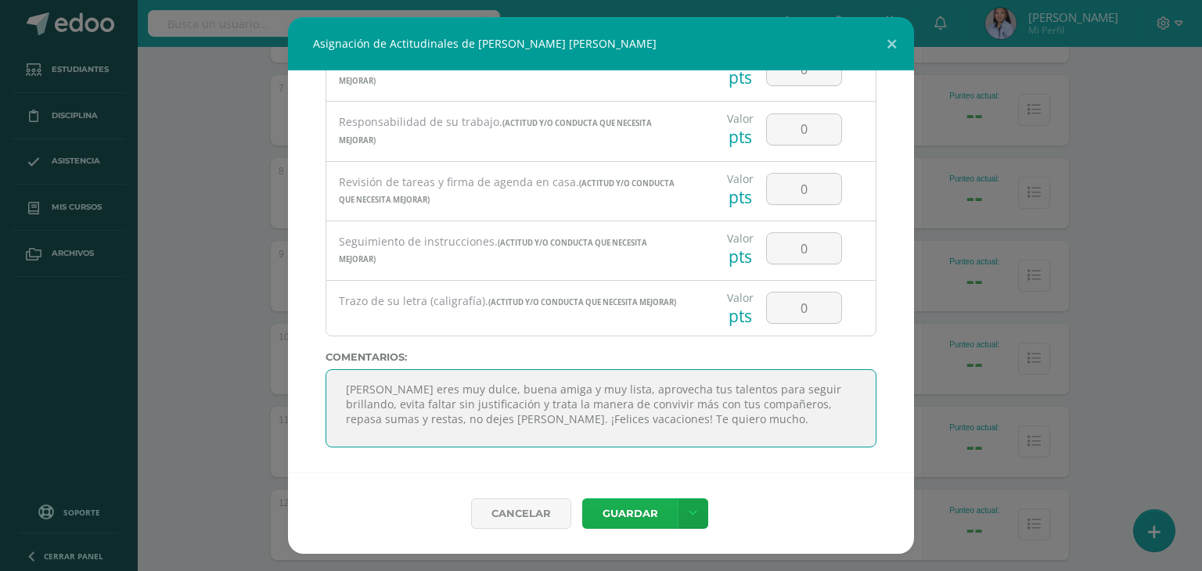
type textarea "[PERSON_NAME] eres muy dulce, buena amiga y muy lista, aprovecha tus talentos p…"
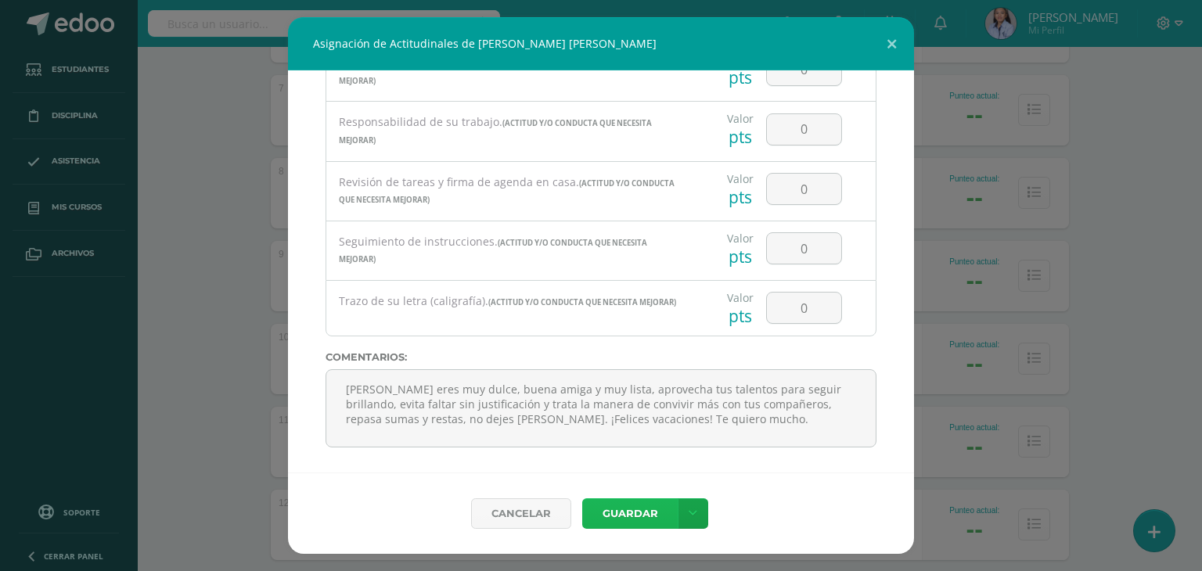
click at [629, 521] on button "Guardar" at bounding box center [629, 513] width 95 height 31
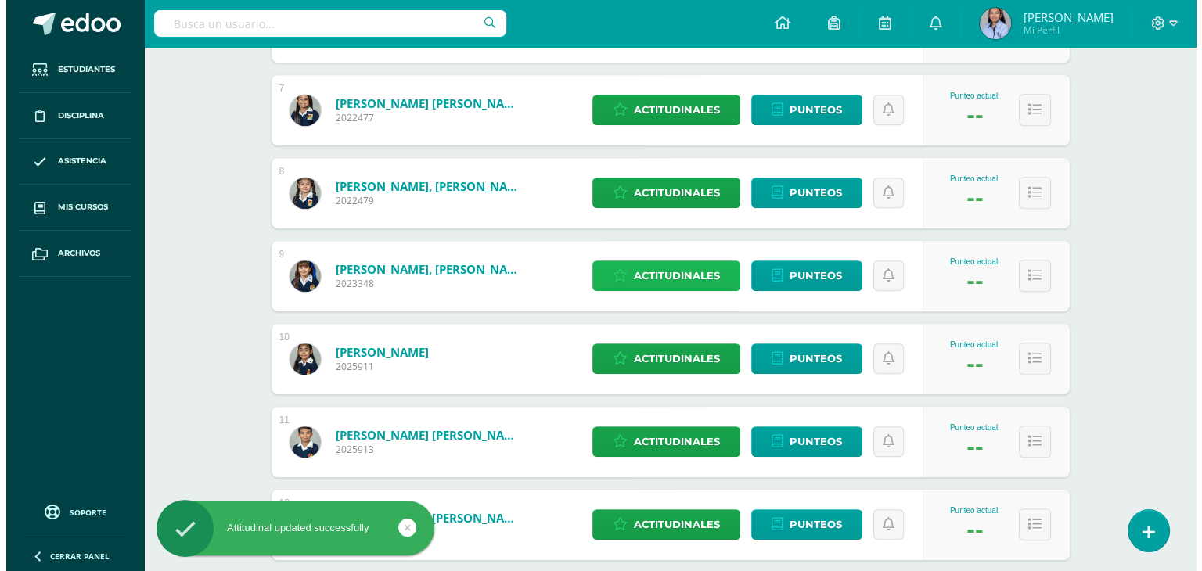
scroll to position [1029, 0]
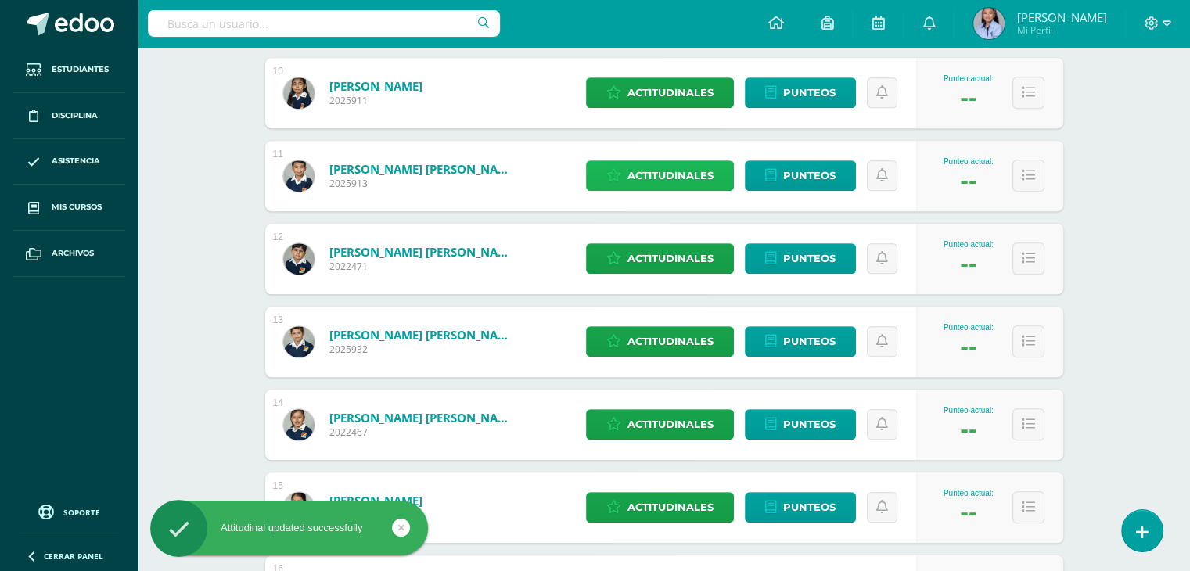
click at [688, 174] on span "Actitudinales" at bounding box center [670, 175] width 86 height 29
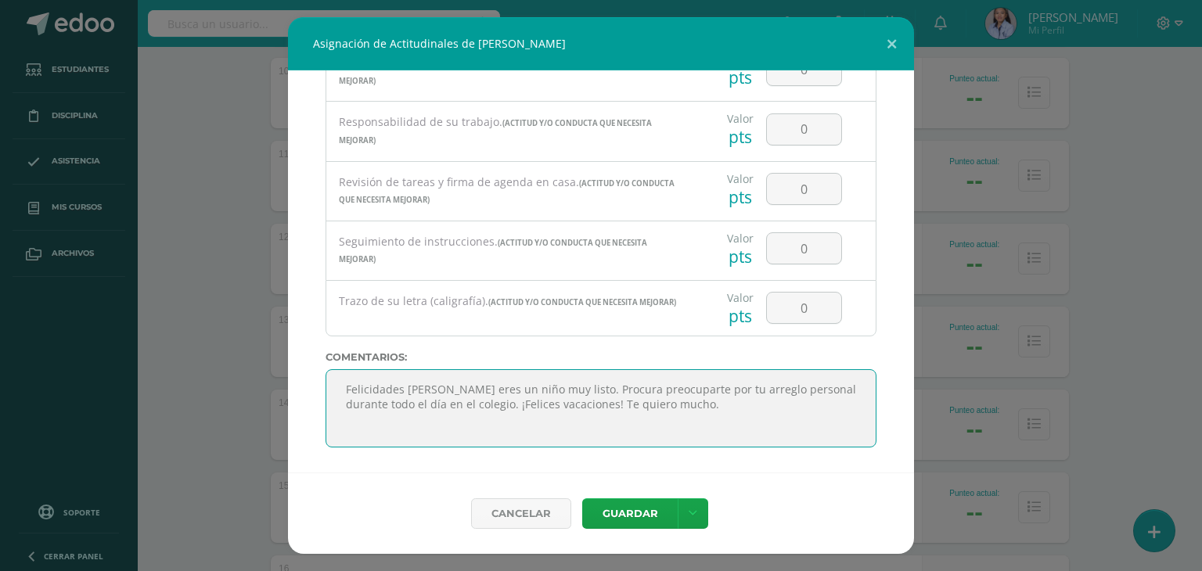
scroll to position [52, 0]
click at [425, 397] on textarea "Felicidades [PERSON_NAME] eres un niño muy listo. Procura preocuparte por tu ar…" at bounding box center [600, 408] width 551 height 78
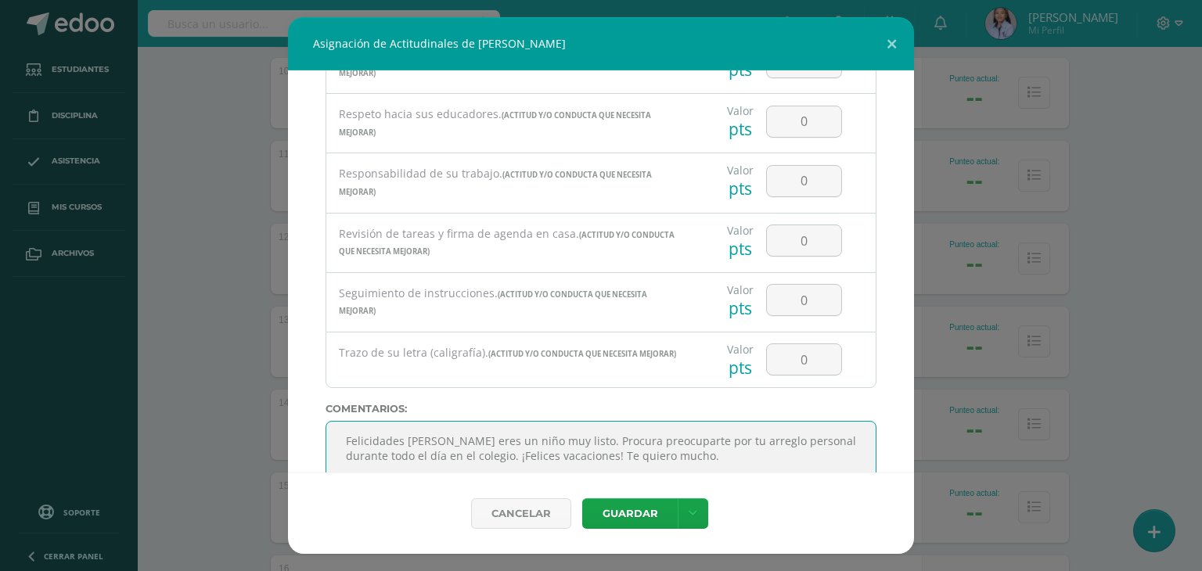
scroll to position [2926, 0]
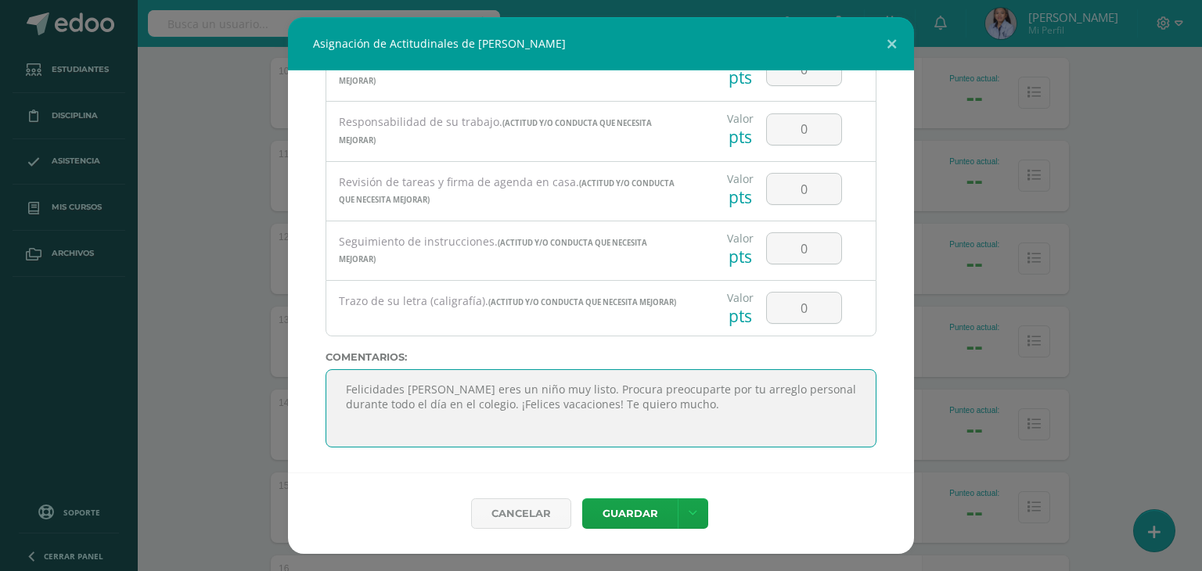
click at [469, 408] on textarea "Felicidades [PERSON_NAME] eres un niño muy listo. Procura preocuparte por tu ar…" at bounding box center [600, 408] width 551 height 78
type textarea "Felicidades [PERSON_NAME] eres un niño muy listo. Procura preocuparte por tu ar…"
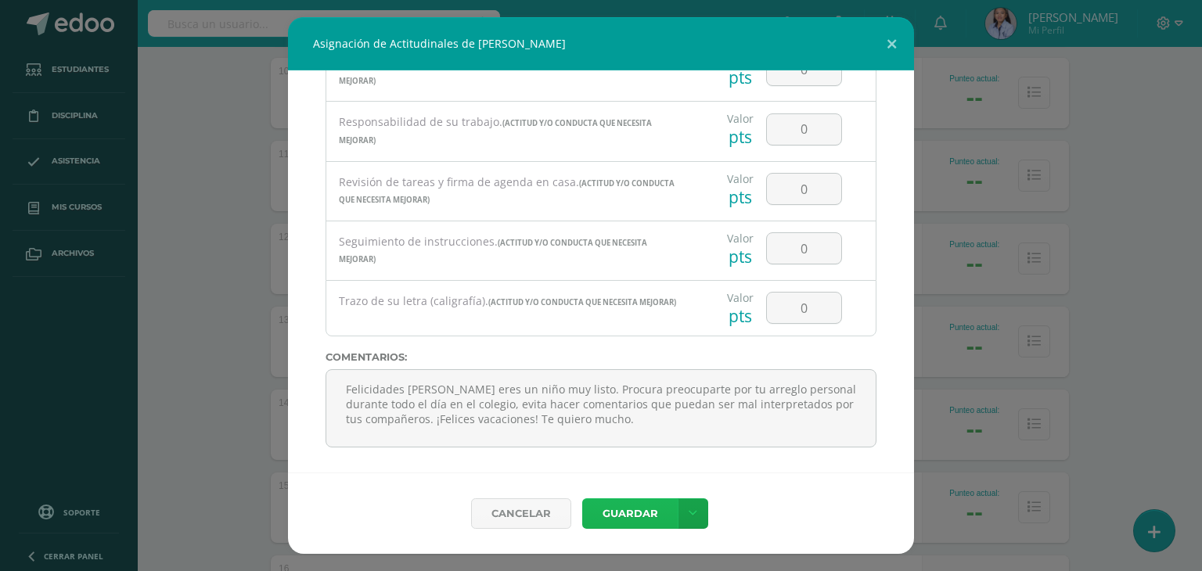
click at [613, 512] on button "Guardar" at bounding box center [629, 513] width 95 height 31
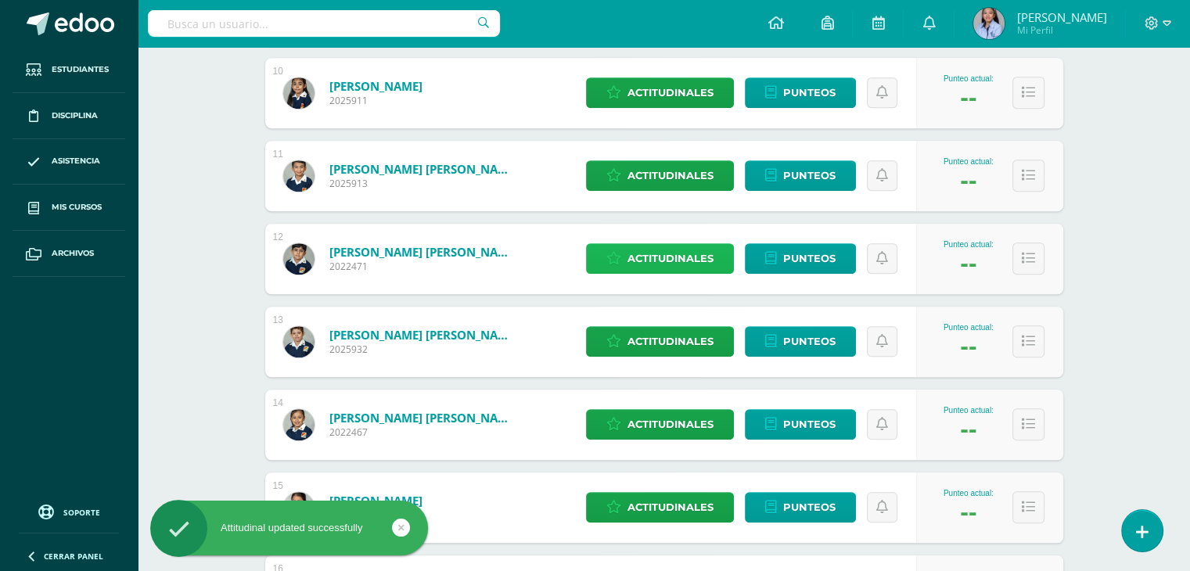
click at [676, 255] on span "Actitudinales" at bounding box center [670, 258] width 86 height 29
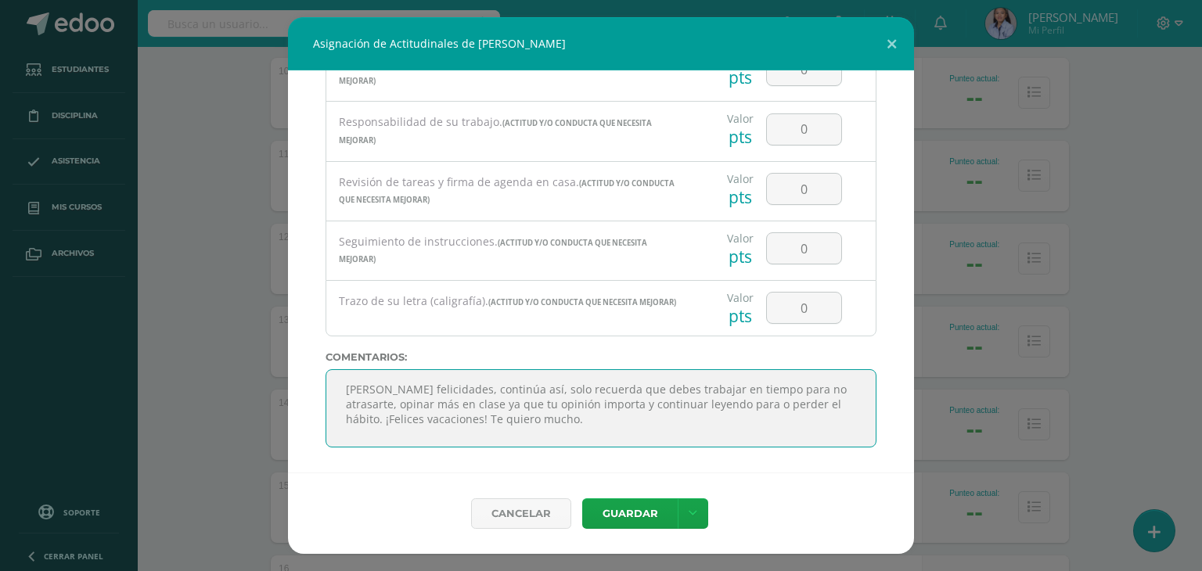
scroll to position [187, 0]
click at [422, 386] on textarea "[PERSON_NAME] felicidades, continúa así, solo recuerda que debes trabajar en ti…" at bounding box center [600, 408] width 551 height 78
click at [717, 404] on textarea "[PERSON_NAME] felicidades, continúa así, solo recuerda que debes trabajar en ti…" at bounding box center [600, 408] width 551 height 78
type textarea "[PERSON_NAME] felicidades, continúa así, solo recuerda que debes trabajar en ti…"
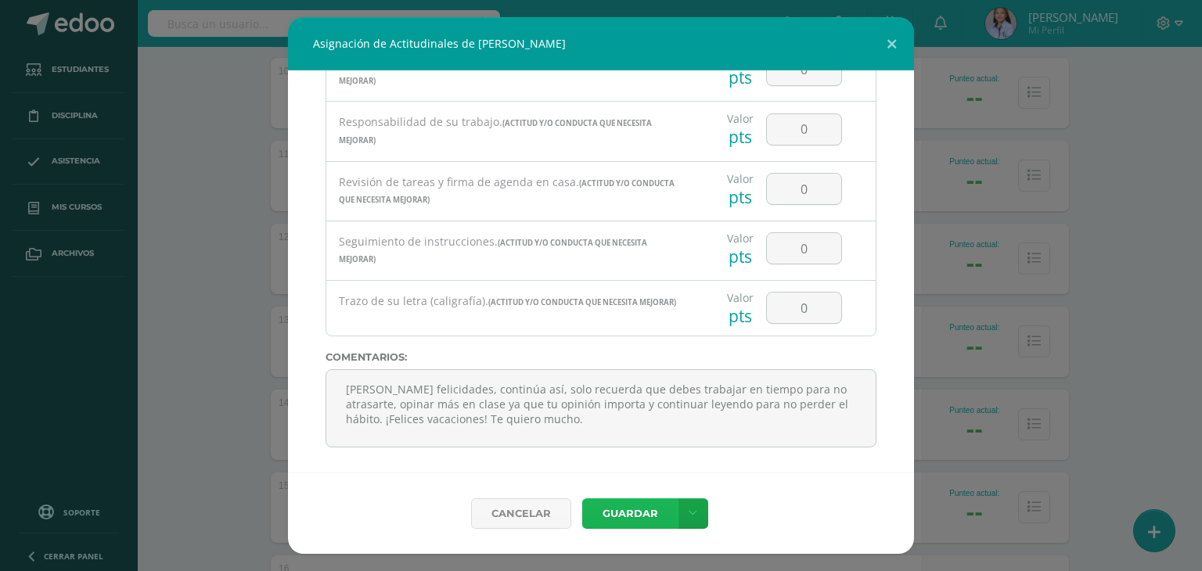
click at [630, 511] on button "Guardar" at bounding box center [629, 513] width 95 height 31
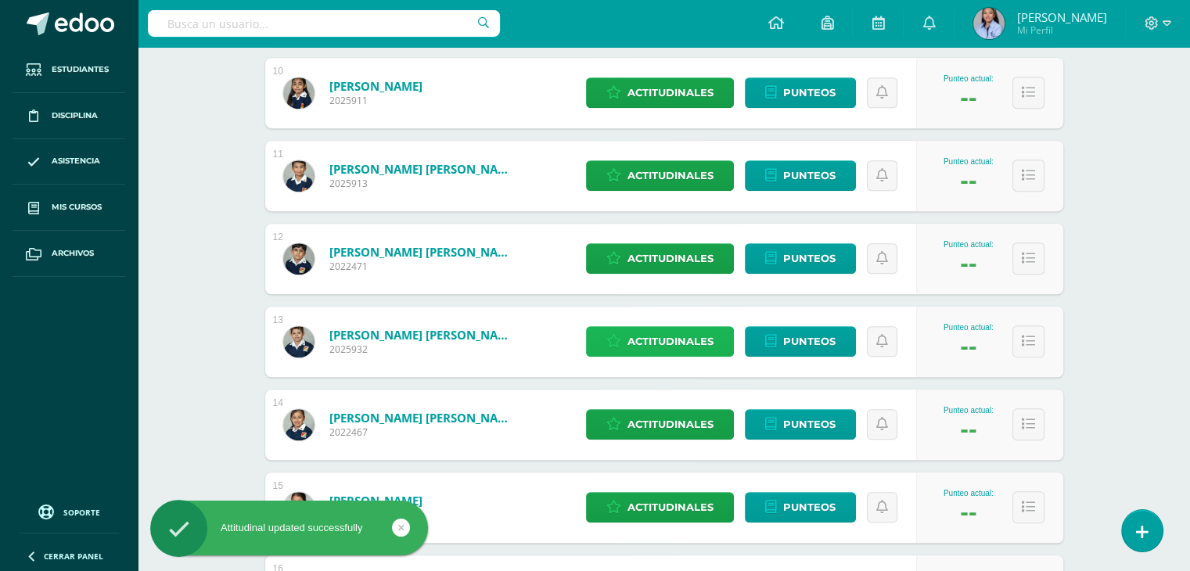
click at [643, 345] on span "Actitudinales" at bounding box center [670, 341] width 86 height 29
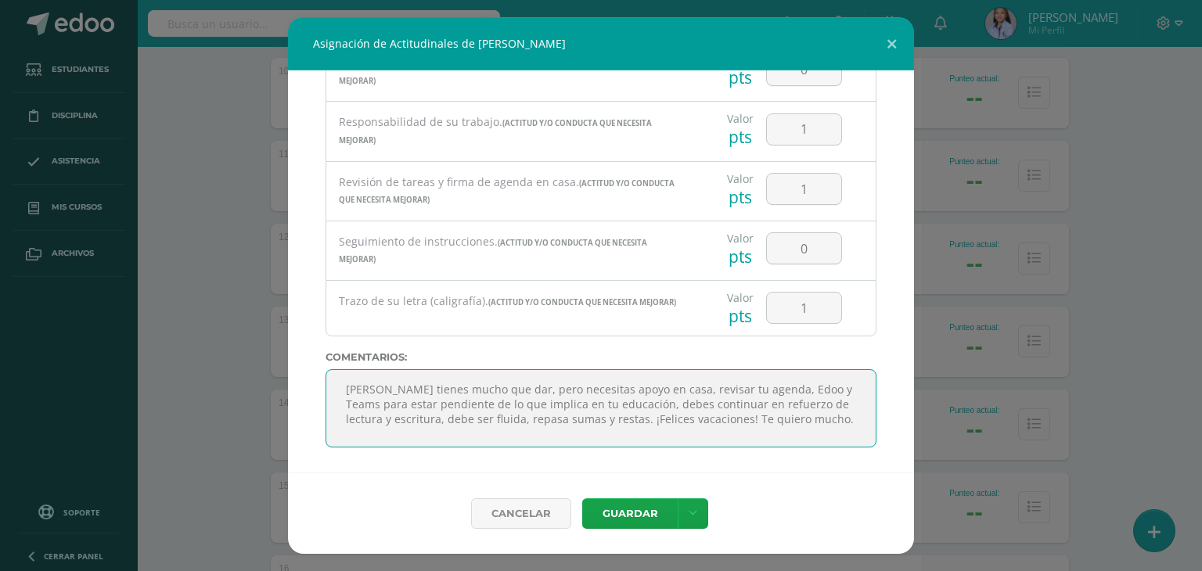
scroll to position [63, 0]
click at [425, 385] on textarea "[PERSON_NAME] tienes mucho que dar, pero necesitas apoyo en casa, revisar tu ag…" at bounding box center [600, 408] width 551 height 78
type textarea "[PERSON_NAME] tienes mucho que dar, pero necesitas apoyo en casa, revisar tu ag…"
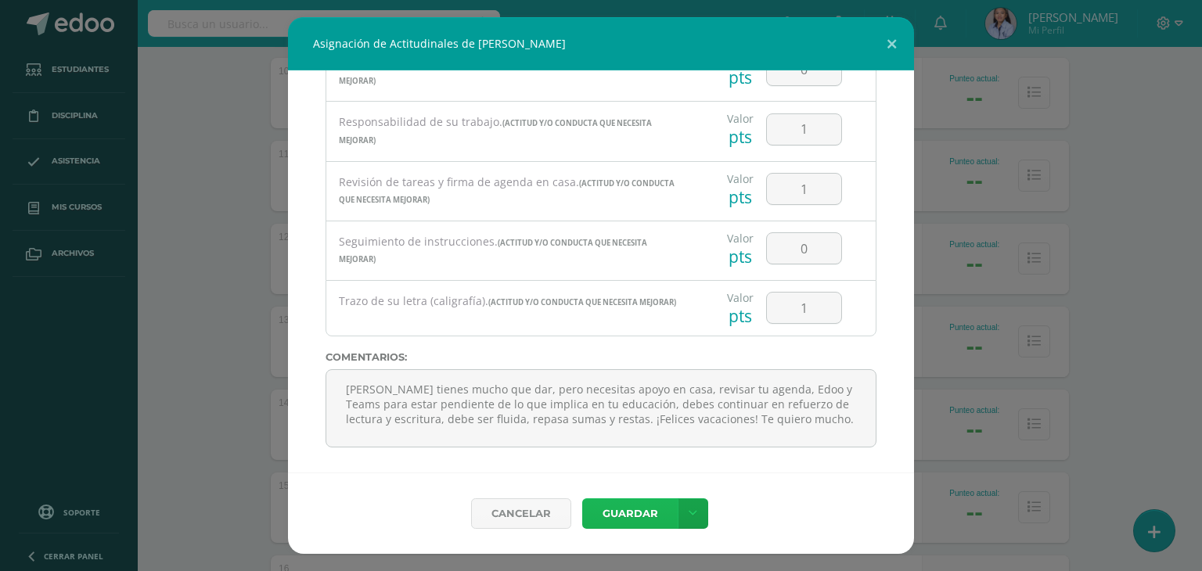
click at [625, 515] on button "Guardar" at bounding box center [629, 513] width 95 height 31
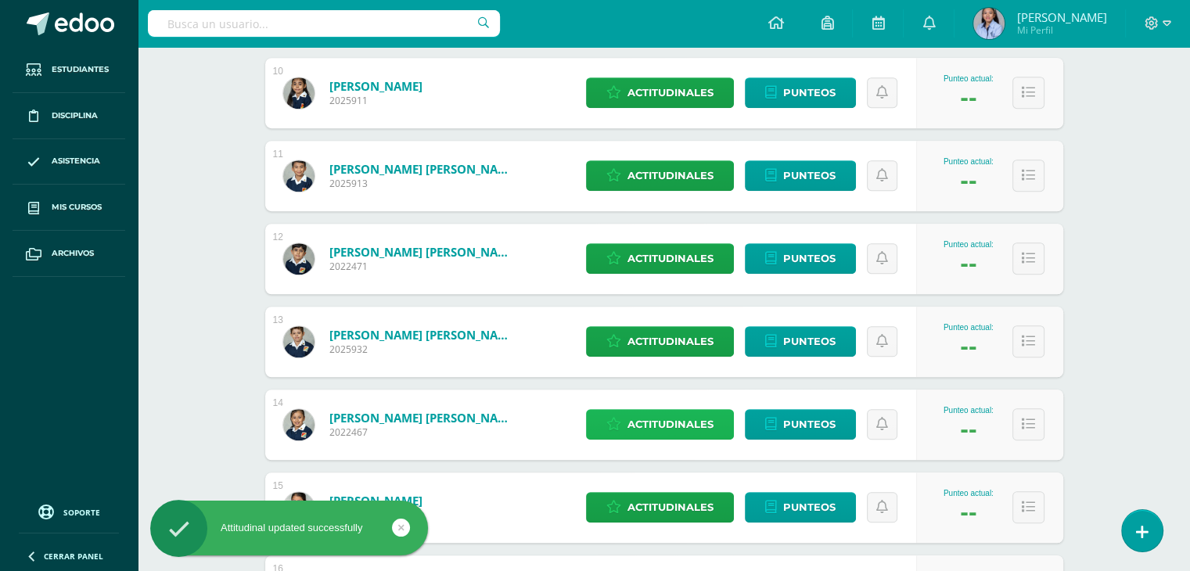
click at [633, 429] on span "Actitudinales" at bounding box center [670, 424] width 86 height 29
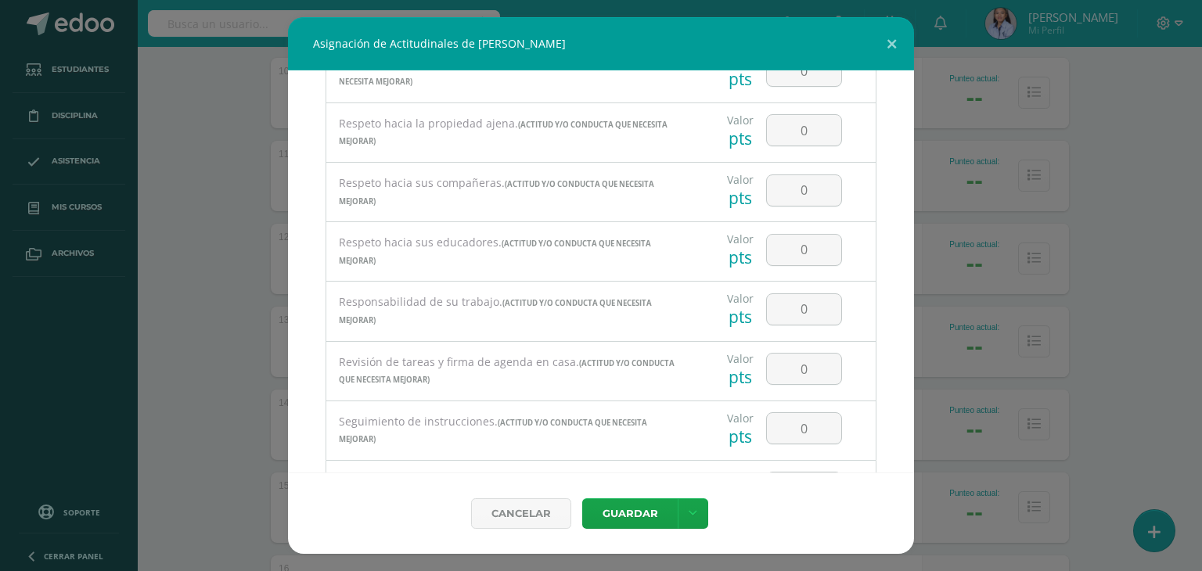
scroll to position [2926, 0]
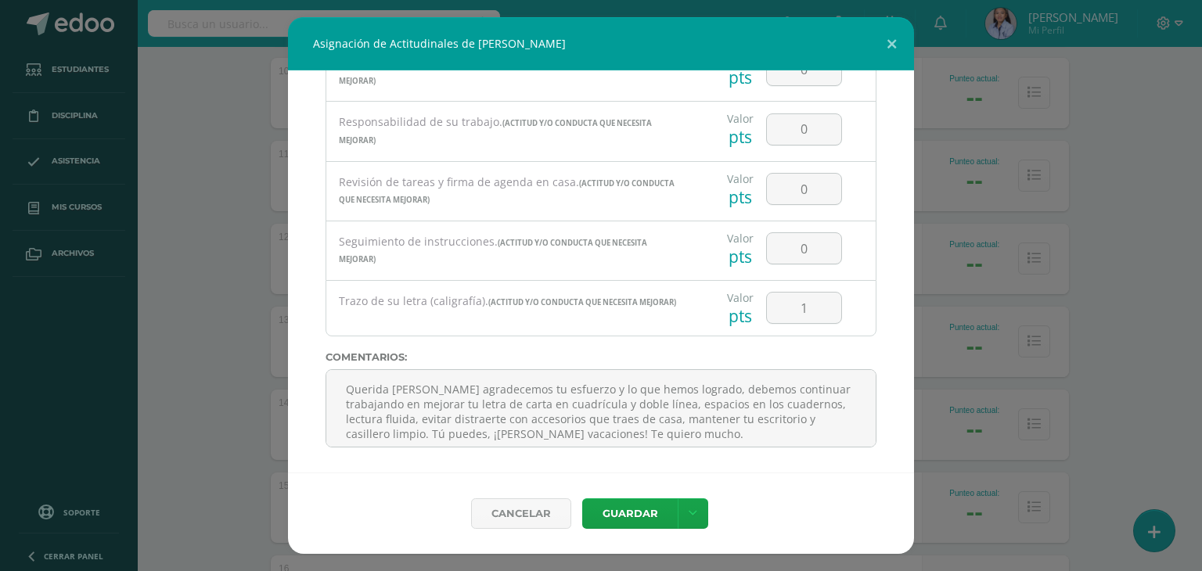
click at [912, 494] on div "Cancelar [GEOGRAPHIC_DATA] Guardar y poblar en todos mis cursos" at bounding box center [601, 513] width 626 height 81
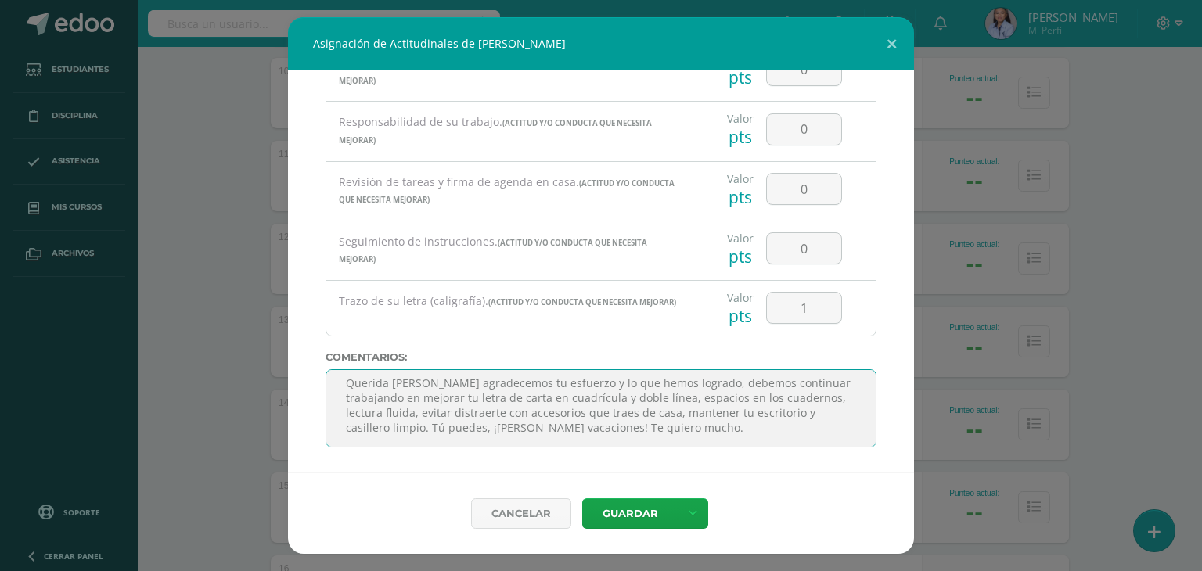
scroll to position [188, 0]
click at [423, 383] on textarea "Querida [PERSON_NAME] agradecemos tu esfuerzo y lo que hemos logrado, debemos c…" at bounding box center [600, 408] width 551 height 78
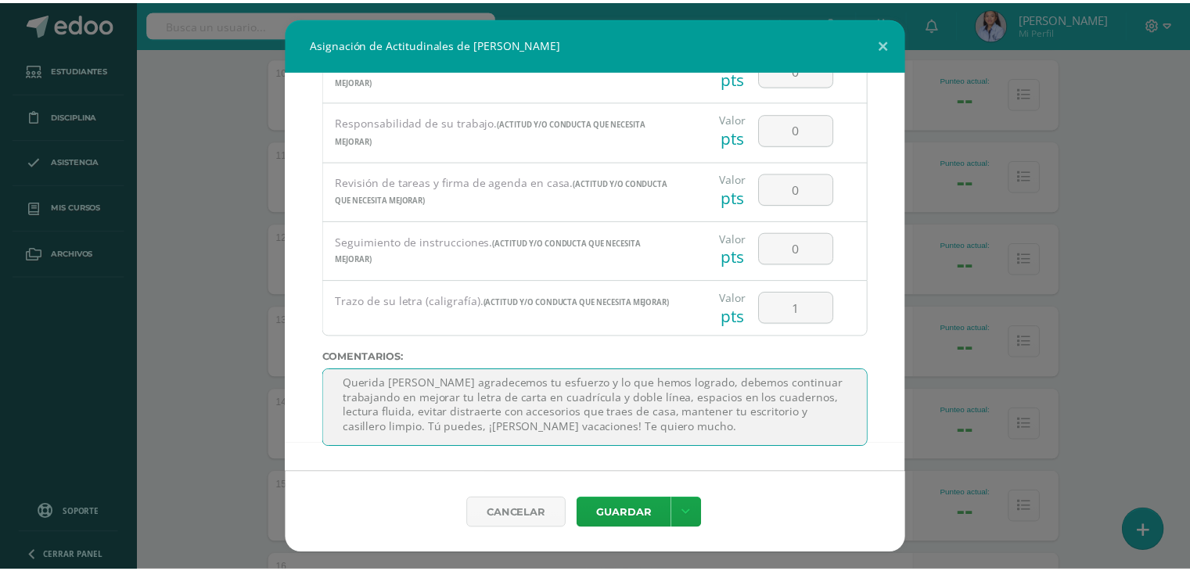
scroll to position [7, 0]
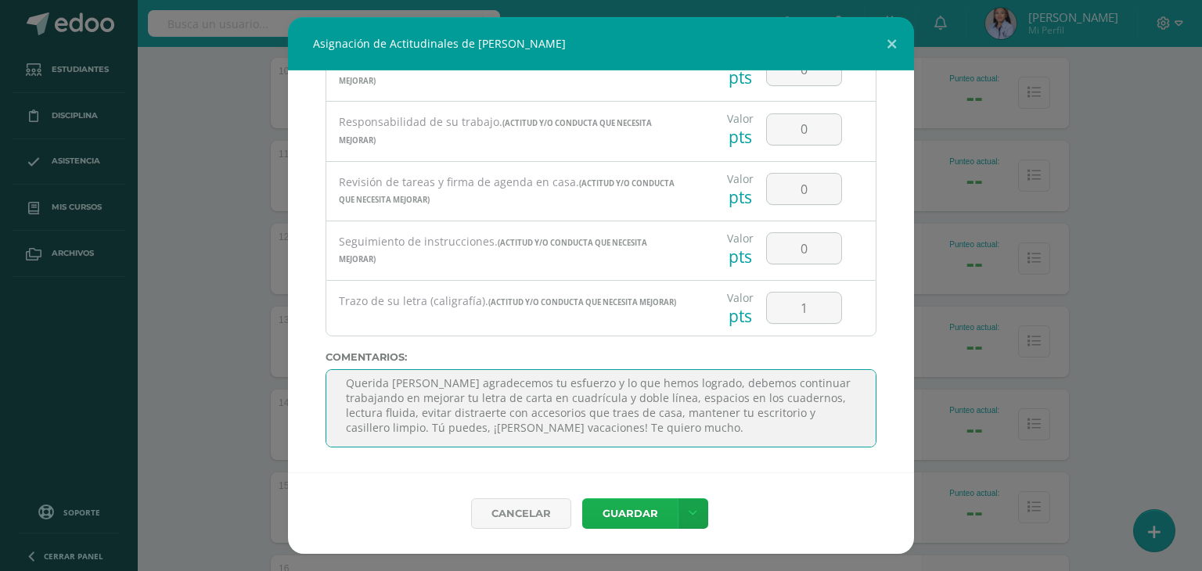
type textarea "Querida [PERSON_NAME] agradecemos tu esfuerzo y lo que hemos logrado, debemos c…"
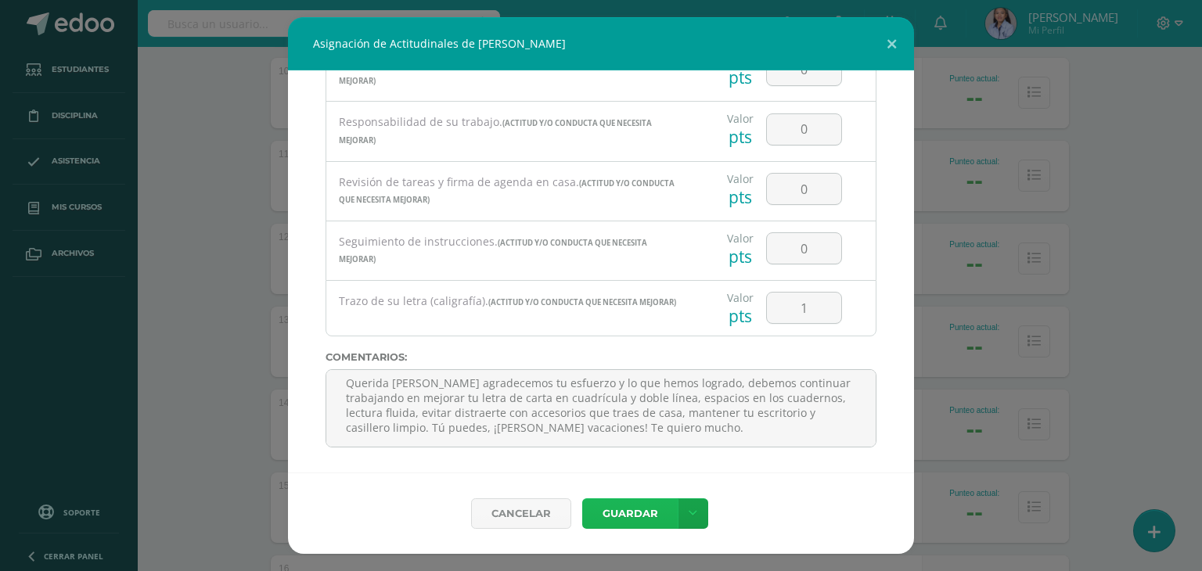
click at [631, 509] on button "Guardar" at bounding box center [629, 513] width 95 height 31
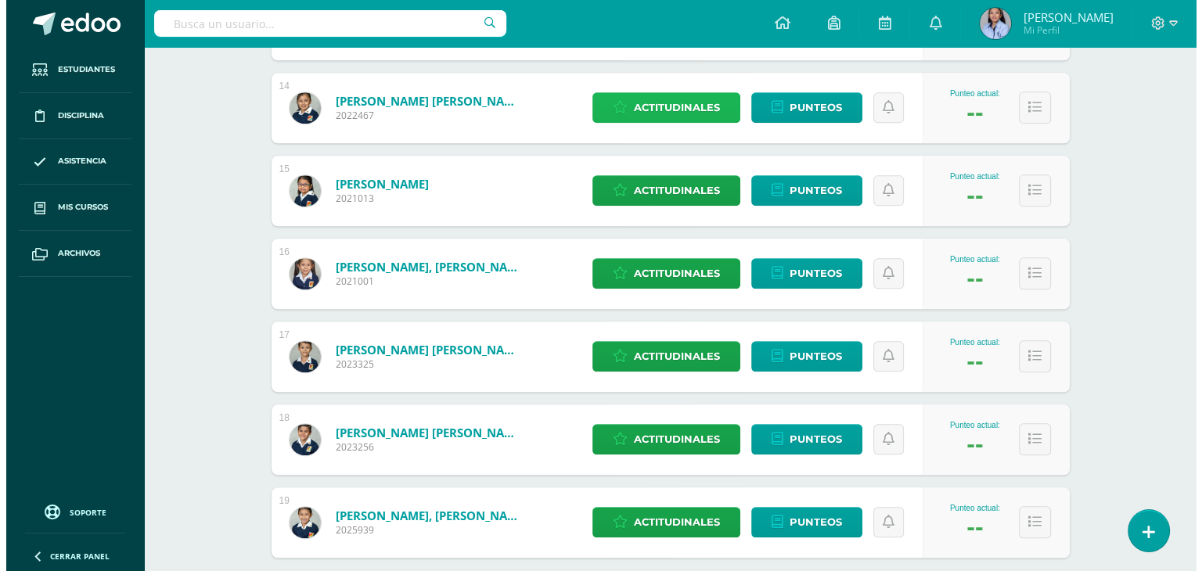
scroll to position [1332, 0]
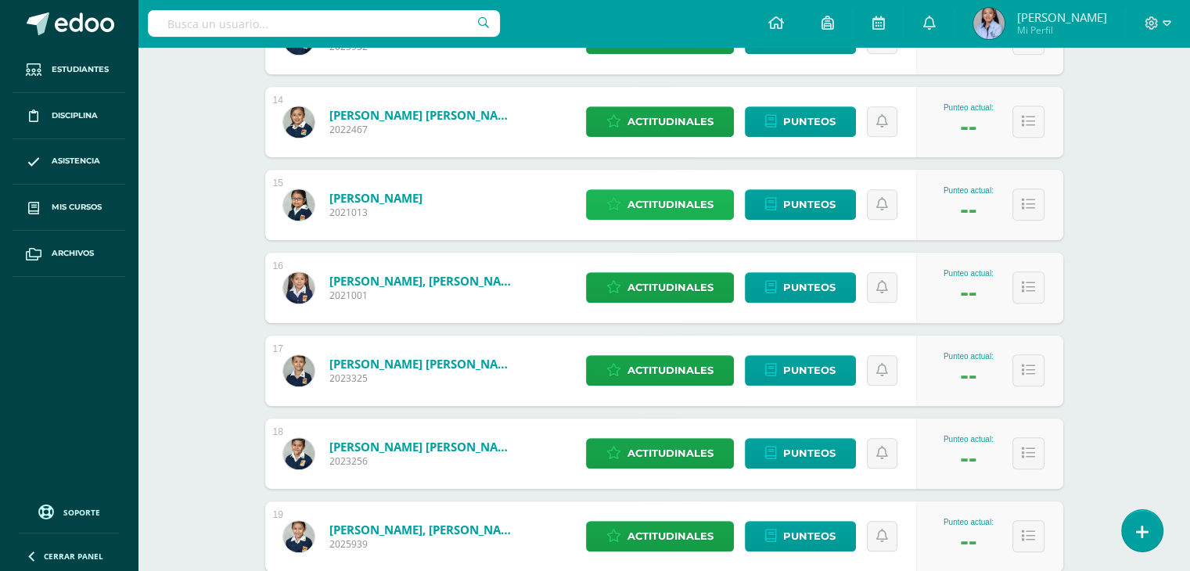
click at [659, 196] on span "Actitudinales" at bounding box center [670, 204] width 86 height 29
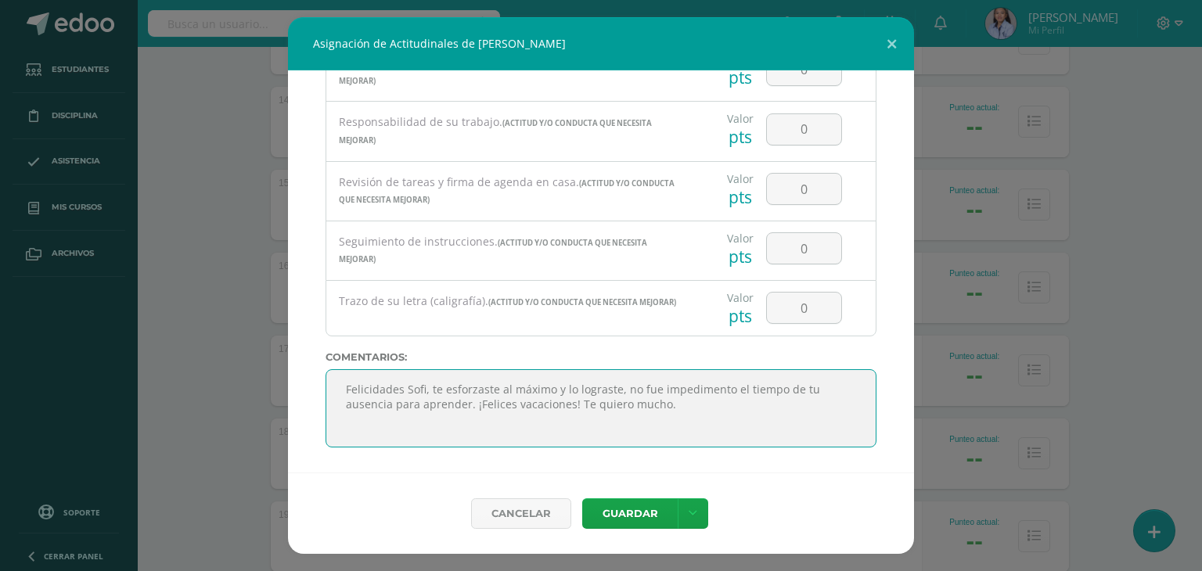
scroll to position [219, 0]
click at [423, 411] on textarea "Felicidades Sofi, te esforzaste al máximo y lo lograste, no fue impedimento el …" at bounding box center [600, 408] width 551 height 78
type textarea "Felicidades Sofi, te esforzaste al máximo y lo lograste, no fue impedimento el …"
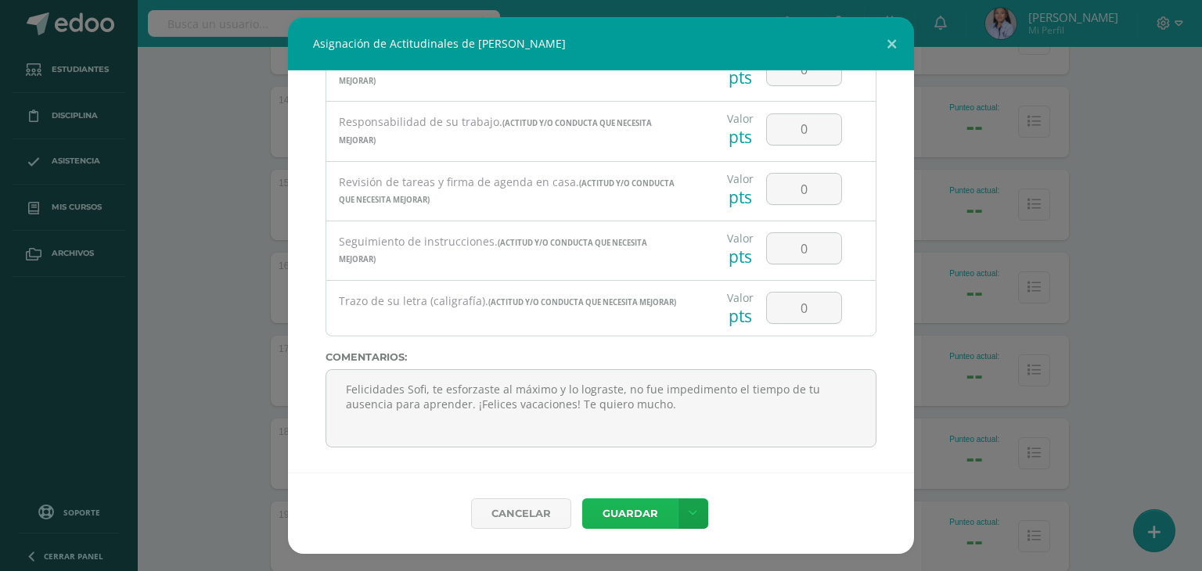
click at [641, 509] on button "Guardar" at bounding box center [629, 513] width 95 height 31
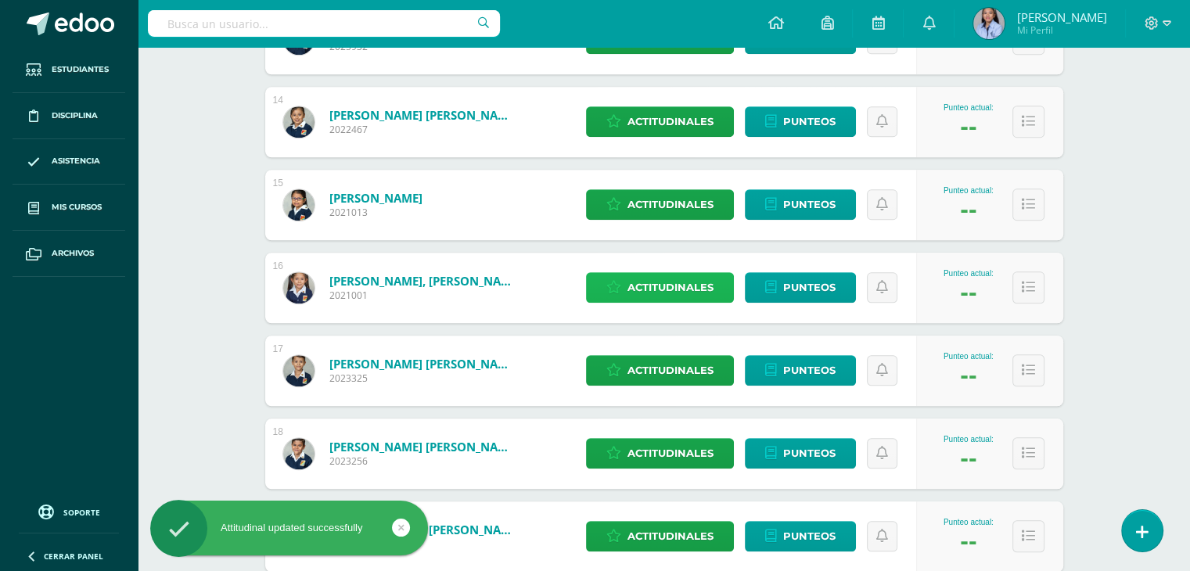
click at [651, 286] on span "Actitudinales" at bounding box center [670, 287] width 86 height 29
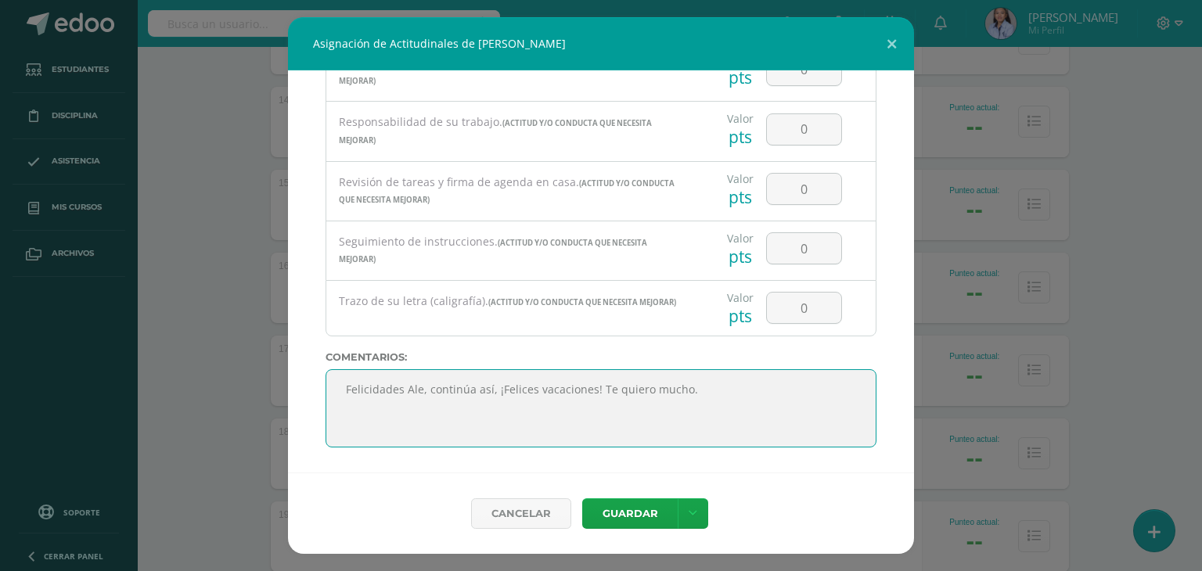
scroll to position [31, 0]
click at [422, 420] on textarea "Felicidades Ale, continúa así, ¡Felices vacaciones! Te quiero mucho." at bounding box center [600, 408] width 551 height 78
type textarea "Felicidades Ale, continúa así, ¡Felices vacaciones! Te quiero mucho."
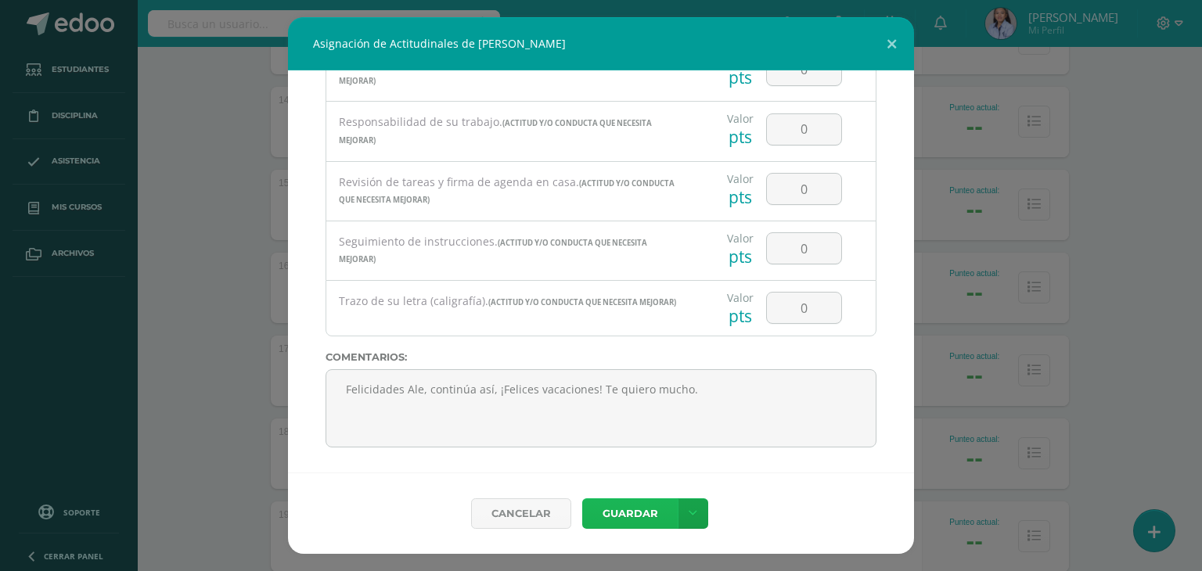
click at [614, 512] on button "Guardar" at bounding box center [629, 513] width 95 height 31
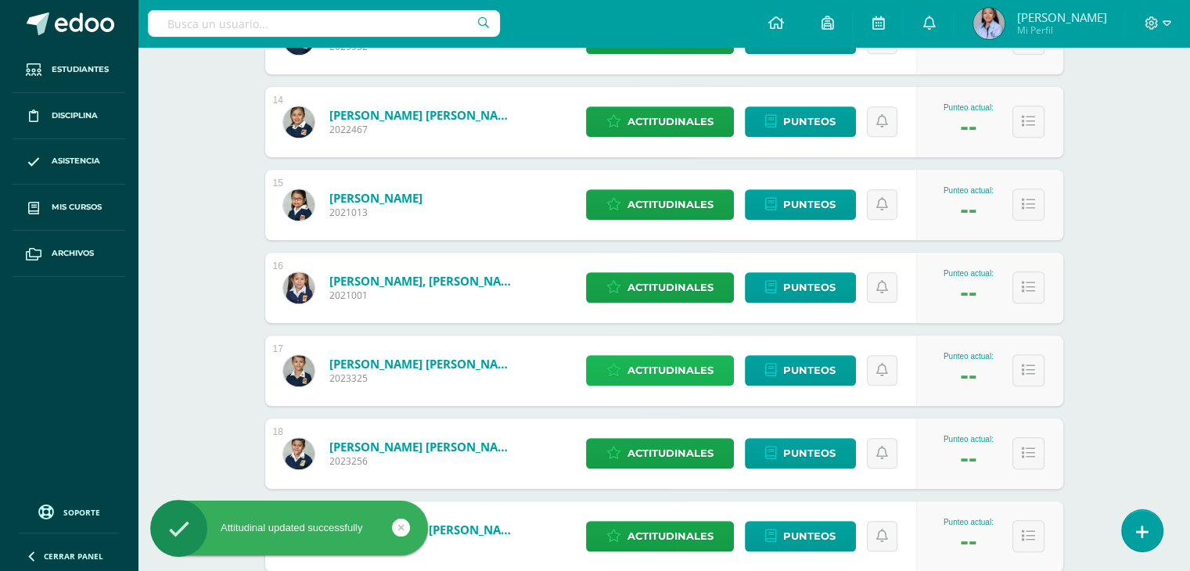
click at [659, 376] on span "Actitudinales" at bounding box center [670, 370] width 86 height 29
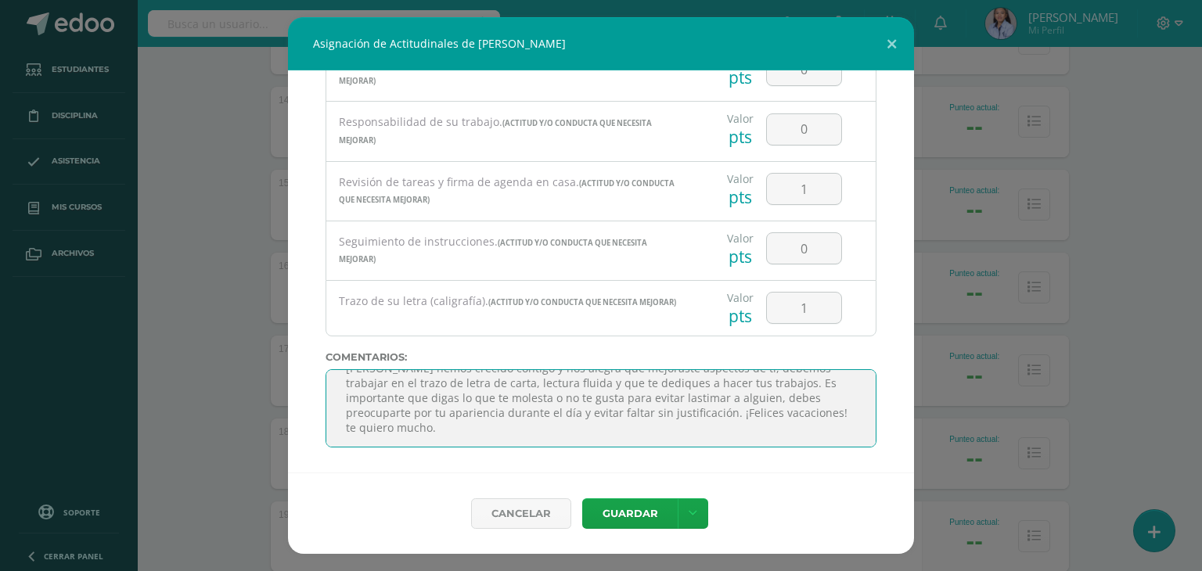
scroll to position [94, 0]
click at [424, 412] on textarea "[PERSON_NAME] hemos crecido contigo y nos alegra que mejoraste aspectos de ti, …" at bounding box center [600, 408] width 551 height 78
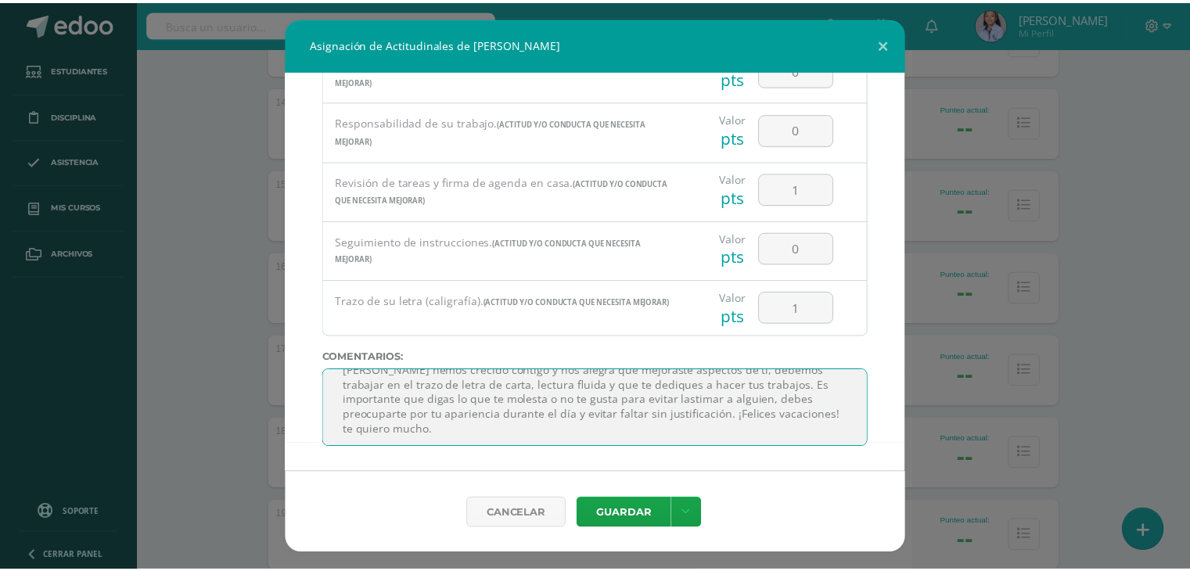
scroll to position [3, 0]
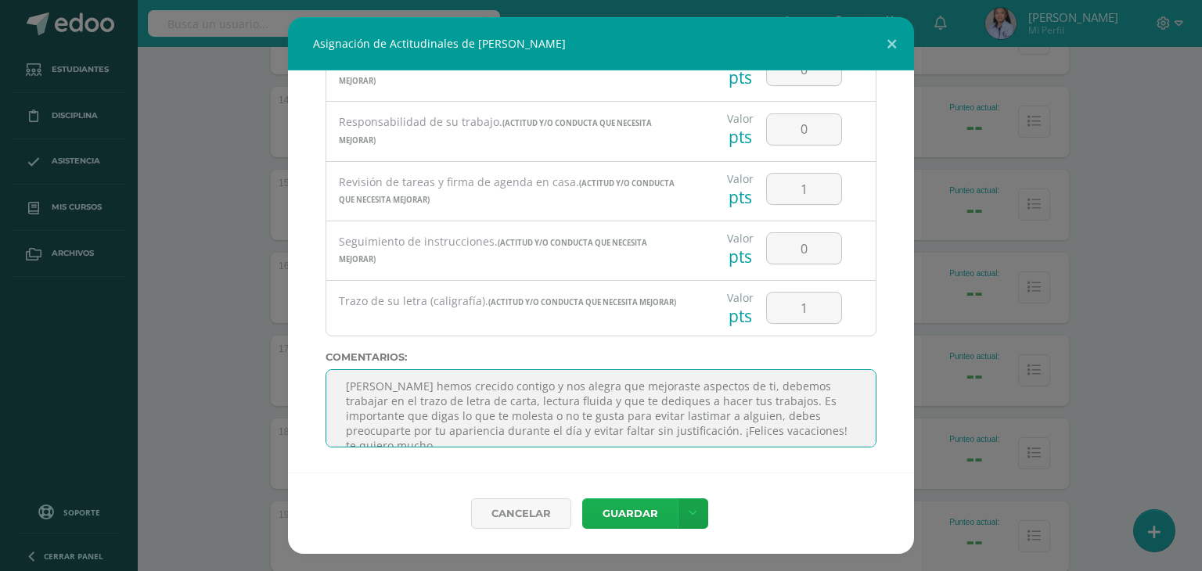
type textarea "[PERSON_NAME] hemos crecido contigo y nos alegra que mejoraste aspectos de ti, …"
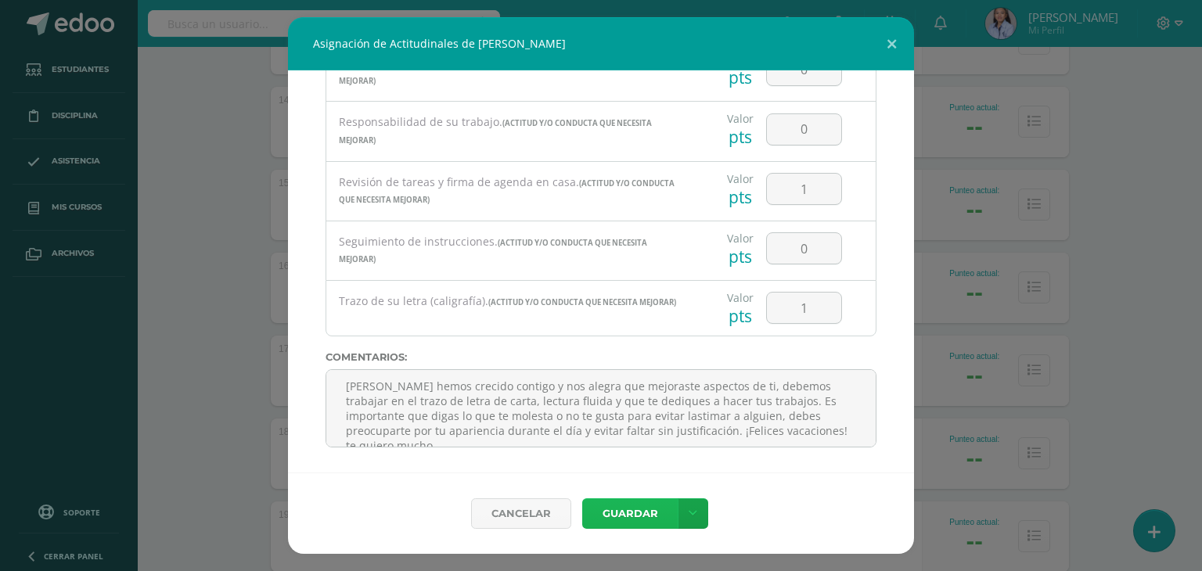
click at [642, 519] on button "Guardar" at bounding box center [629, 513] width 95 height 31
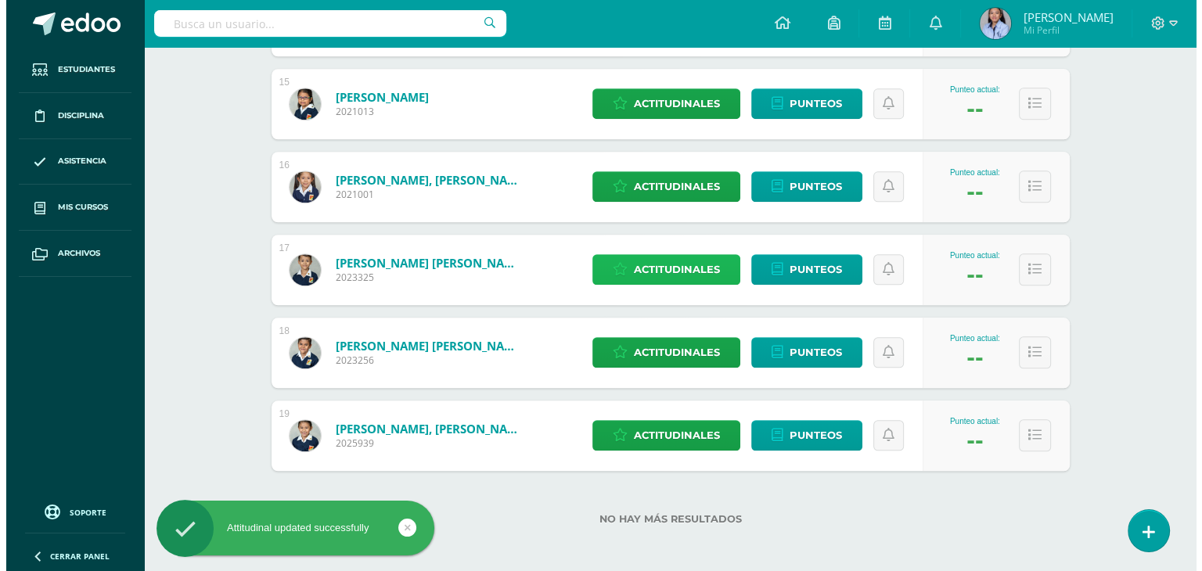
scroll to position [1436, 0]
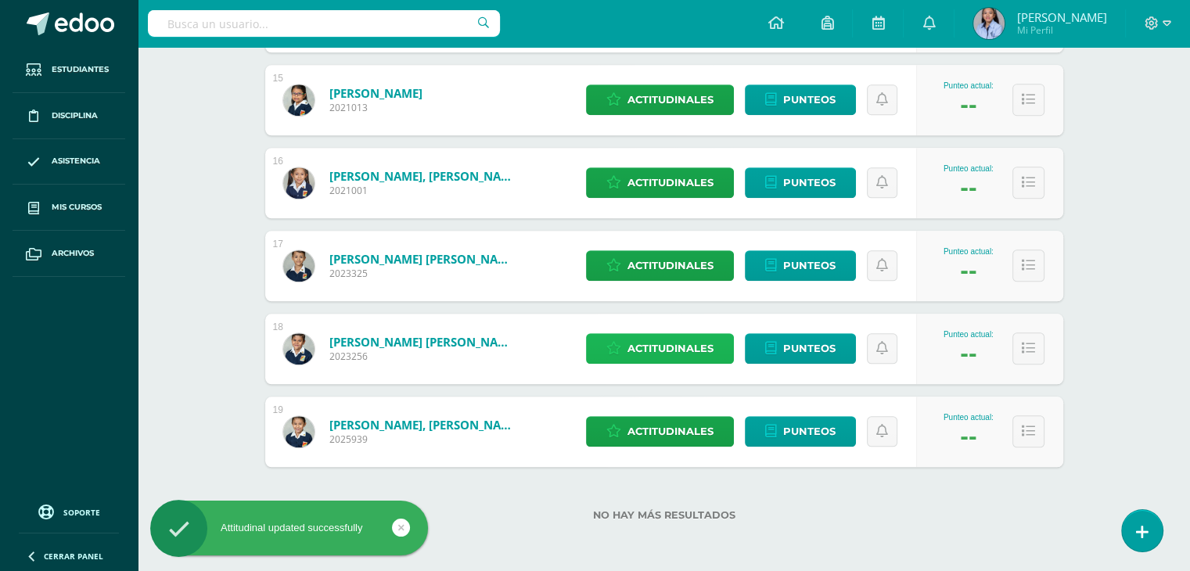
click at [682, 336] on span "Actitudinales" at bounding box center [670, 348] width 86 height 29
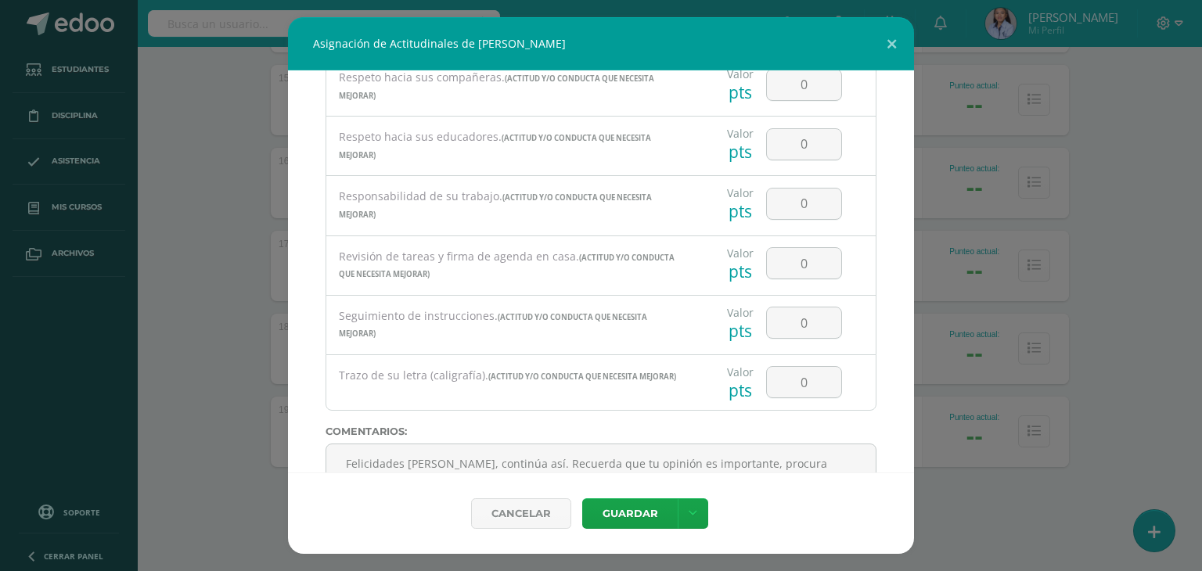
scroll to position [2926, 0]
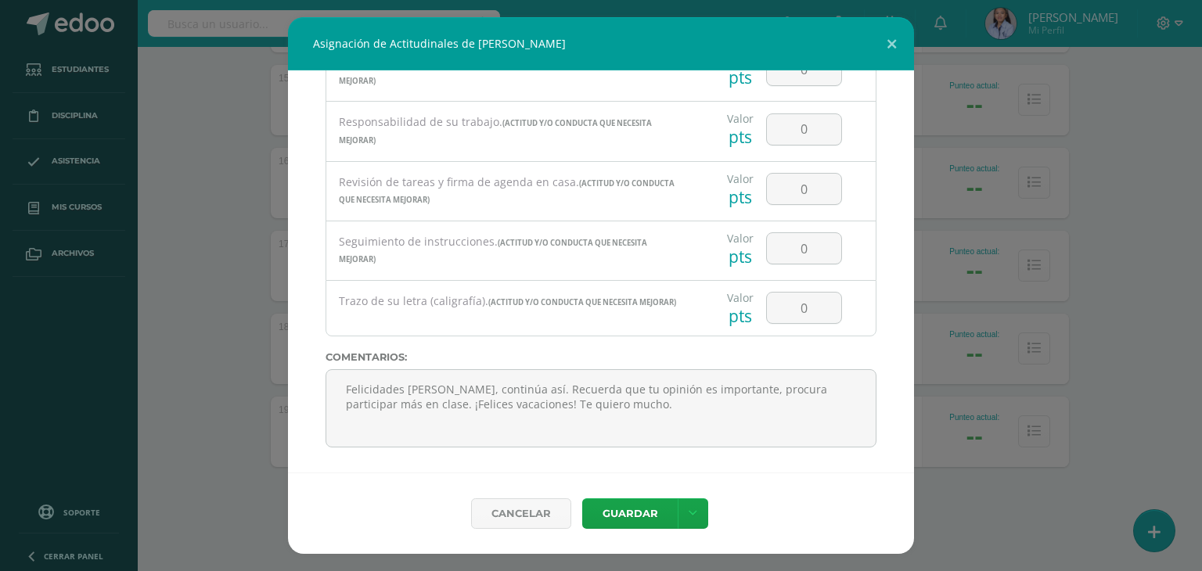
click at [879, 458] on div "Todas las Categorias Todas las Categorias ACTITUD Y/O CONDUCTA POSITIVA ACTITUD…" at bounding box center [601, 271] width 626 height 402
click at [864, 440] on div "Todas las Categorias Todas las Categorias ACTITUD Y/O CONDUCTA POSITIVA ACTITUD…" at bounding box center [601, 271] width 626 height 402
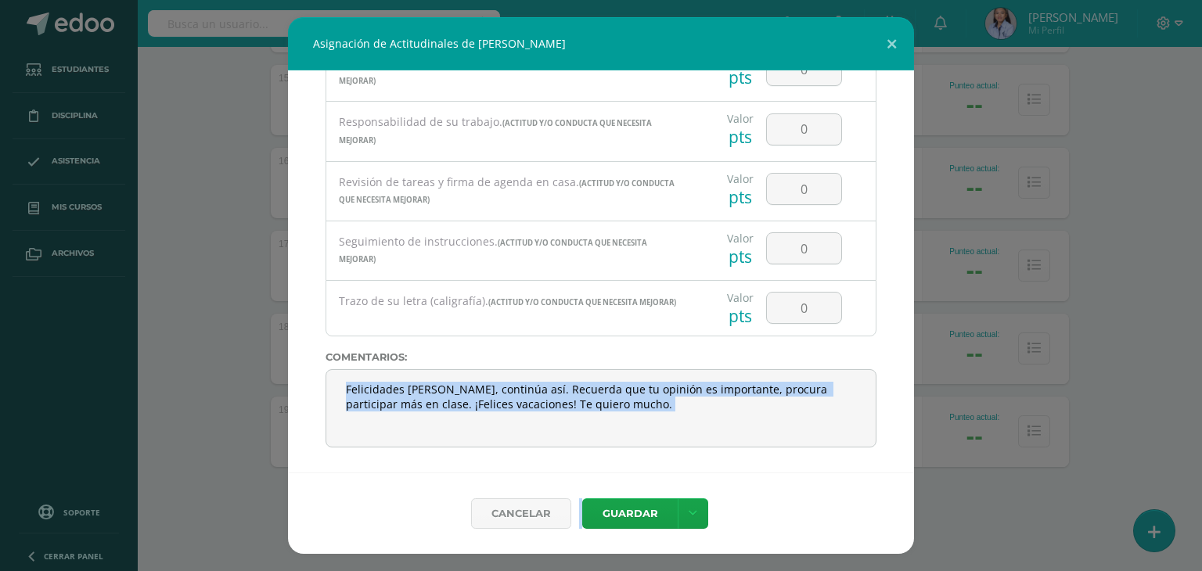
click at [864, 440] on div "Todas las Categorias Todas las Categorias ACTITUD Y/O CONDUCTA POSITIVA ACTITUD…" at bounding box center [601, 271] width 626 height 402
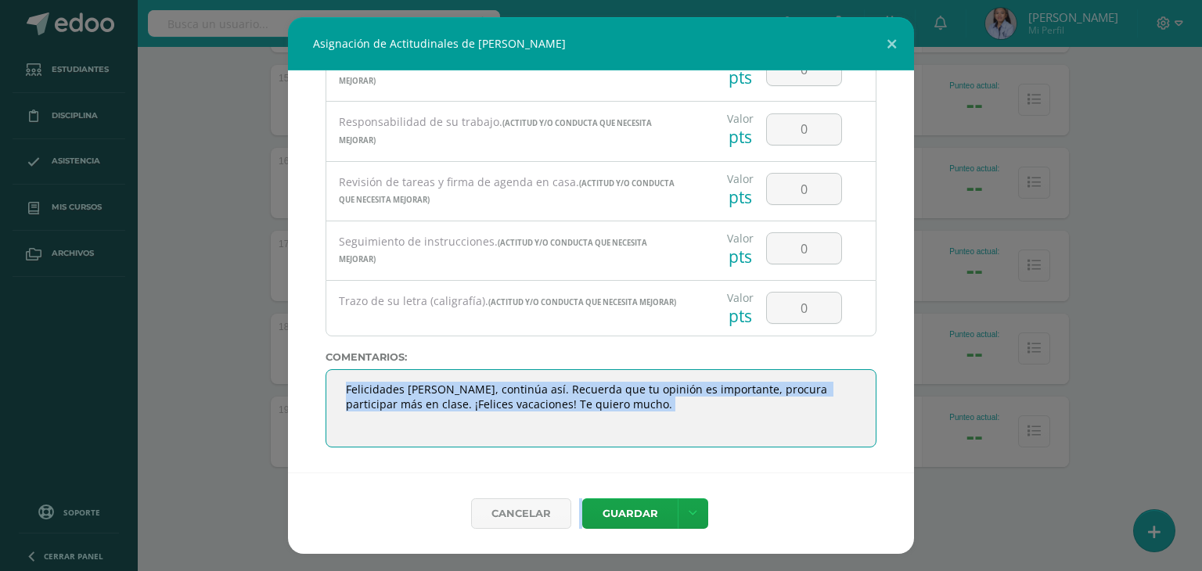
scroll to position [112, 0]
click at [426, 399] on textarea "Felicidades [PERSON_NAME], continúa así. Recuerda que tu opinión es importante,…" at bounding box center [600, 408] width 551 height 78
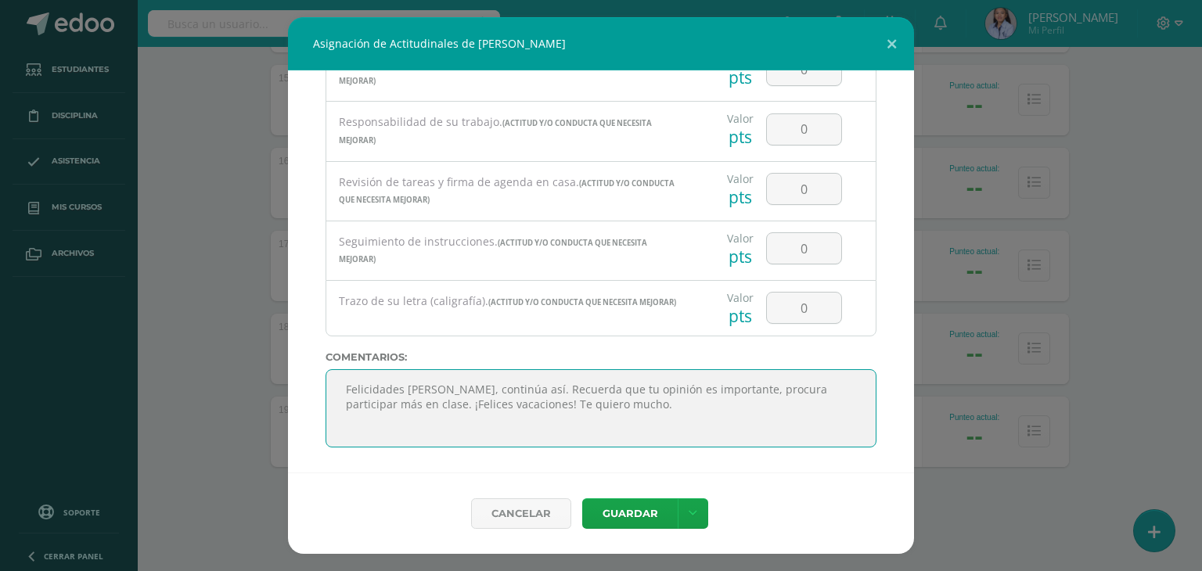
scroll to position [0, 0]
type textarea "Felicidades [PERSON_NAME], continúa así. Recuerda que tu opinión es importante,…"
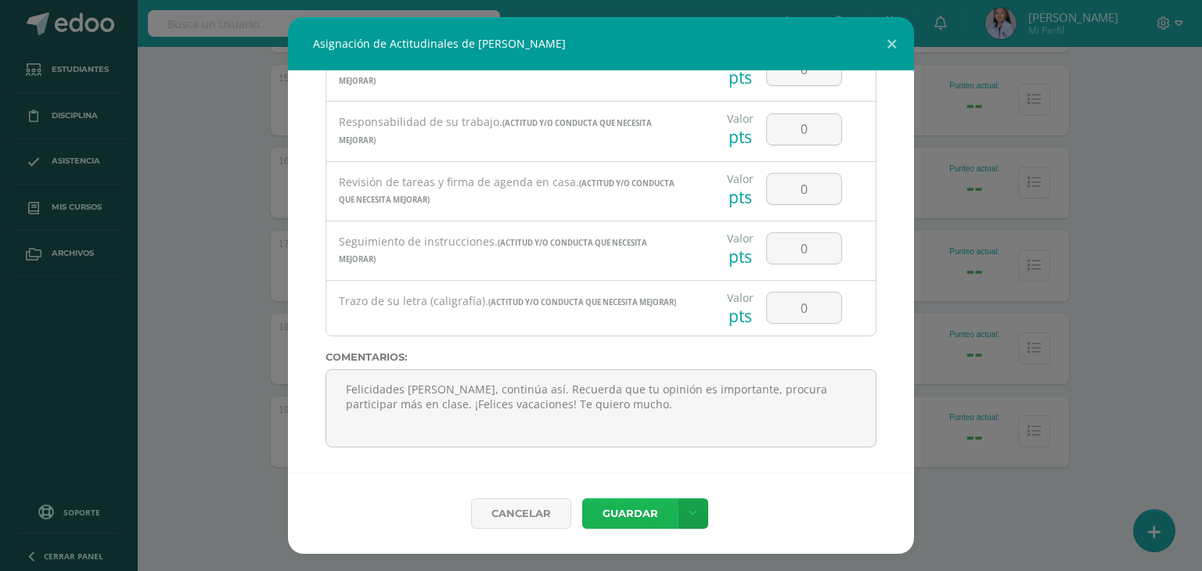
click at [620, 512] on button "Guardar" at bounding box center [629, 513] width 95 height 31
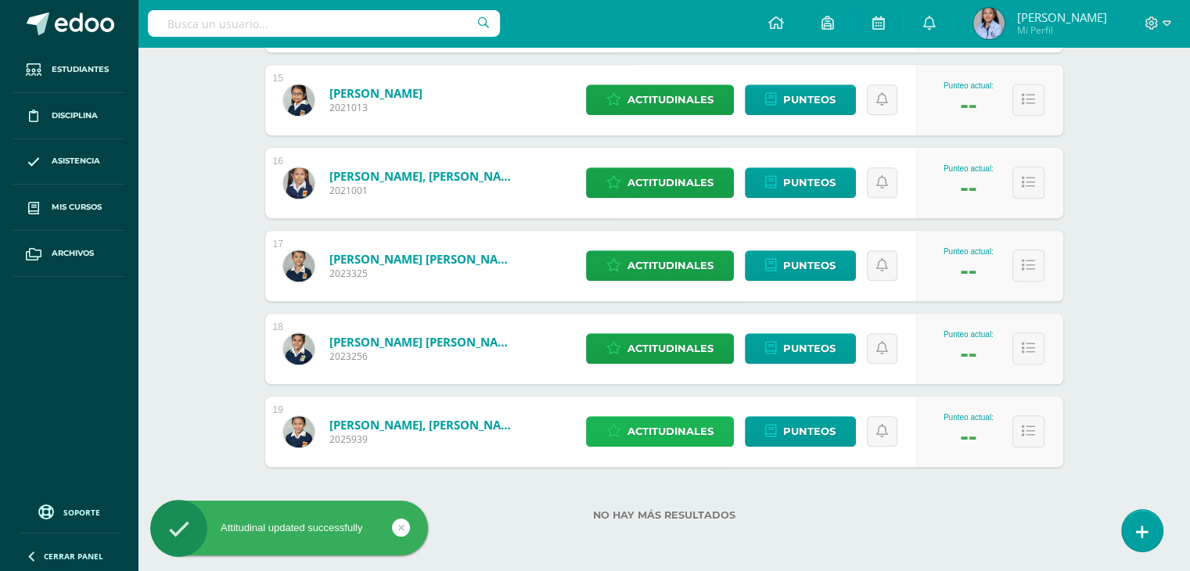
click at [667, 425] on span "Actitudinales" at bounding box center [670, 431] width 86 height 29
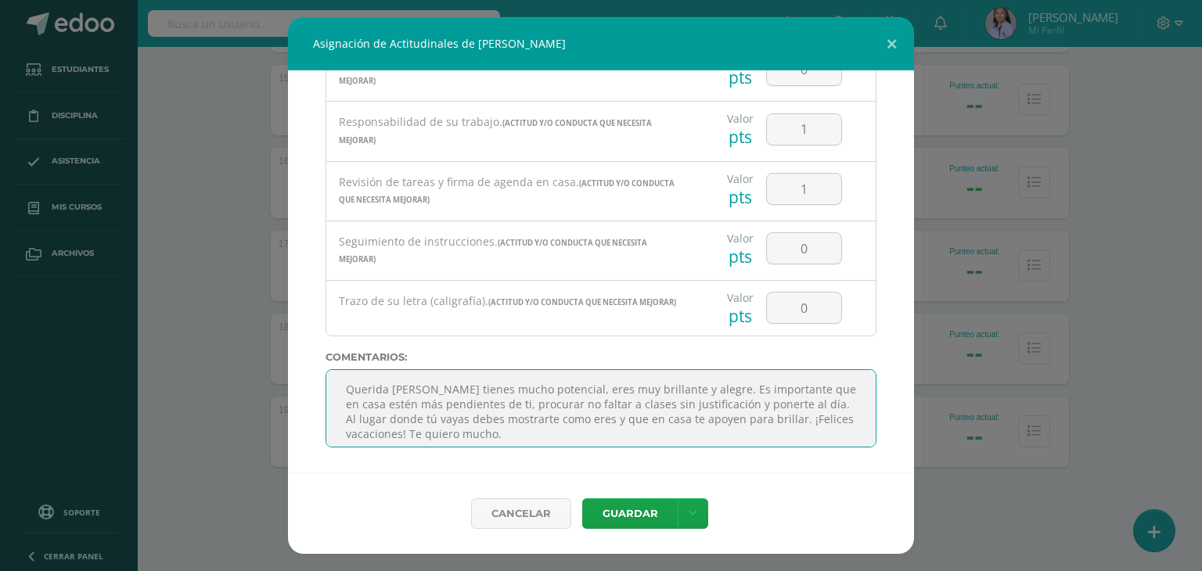
scroll to position [31, 0]
click at [408, 423] on textarea "Querida [PERSON_NAME] tienes mucho potencial, eres muy brillante y alegre. Es i…" at bounding box center [600, 408] width 551 height 78
click at [429, 421] on textarea "Querida [PERSON_NAME] tienes mucho potencial, eres muy brillante y alegre. Es i…" at bounding box center [600, 408] width 551 height 78
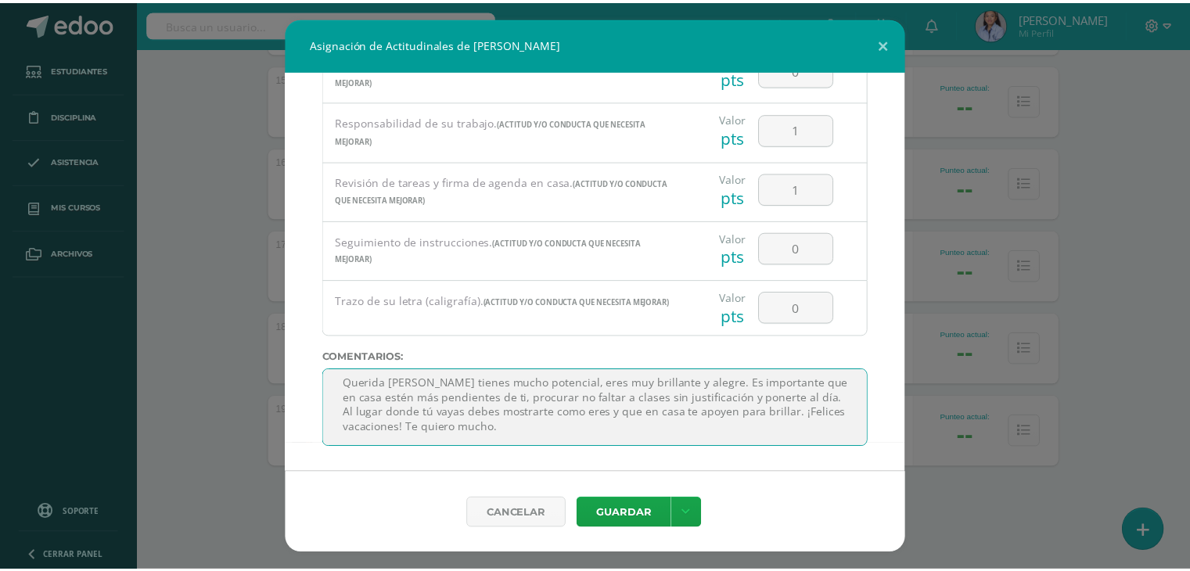
scroll to position [1, 0]
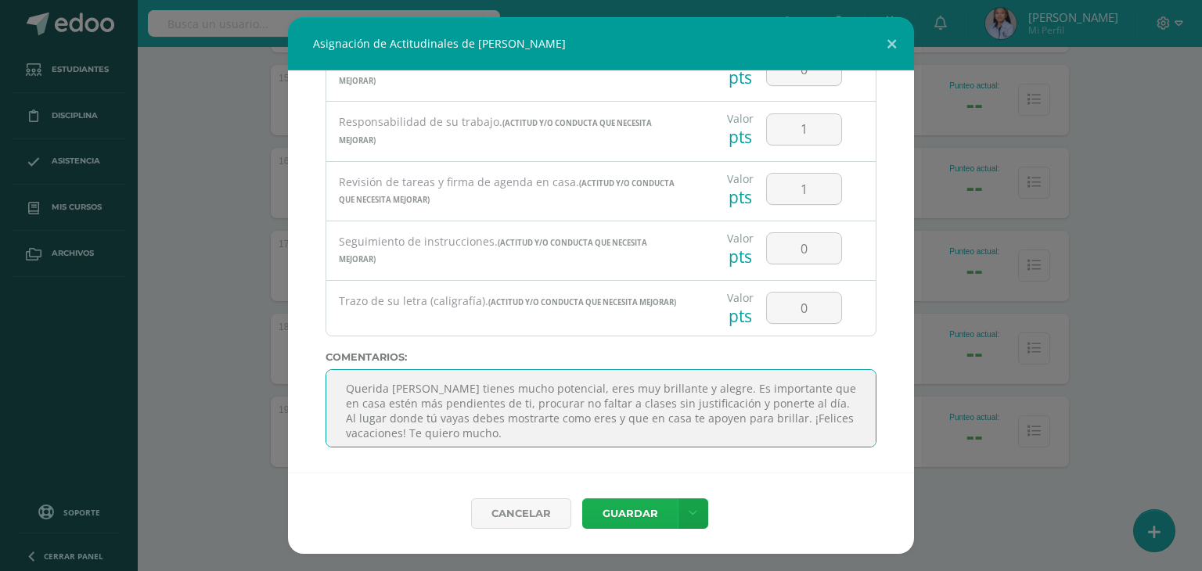
type textarea "Querida [PERSON_NAME] tienes mucho potencial, eres muy brillante y alegre. Es i…"
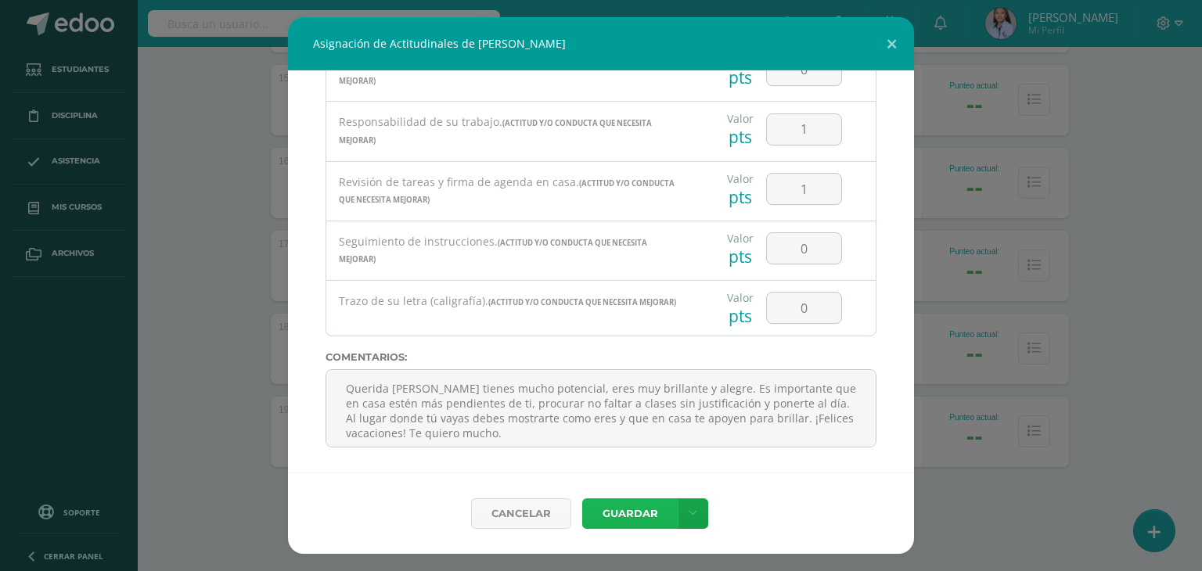
click at [622, 517] on button "Guardar" at bounding box center [629, 513] width 95 height 31
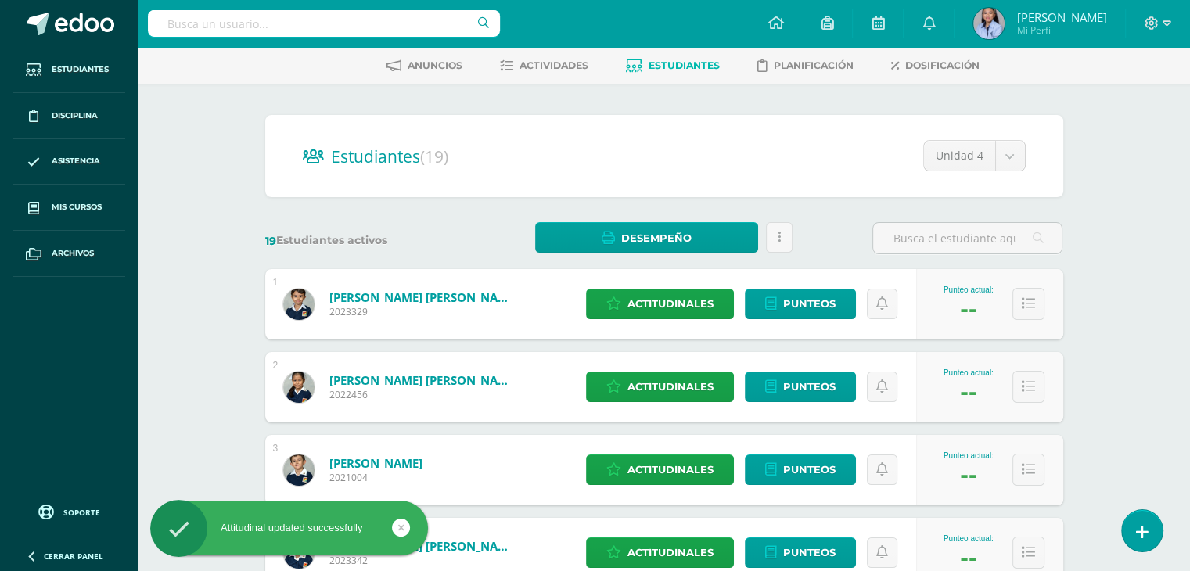
scroll to position [0, 0]
